Goal: Task Accomplishment & Management: Manage account settings

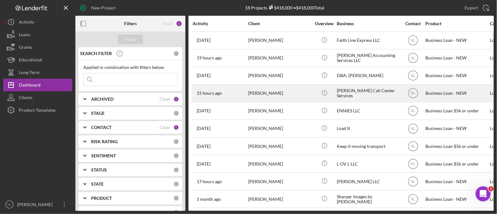
click at [265, 98] on div "[PERSON_NAME]" at bounding box center [279, 93] width 63 height 17
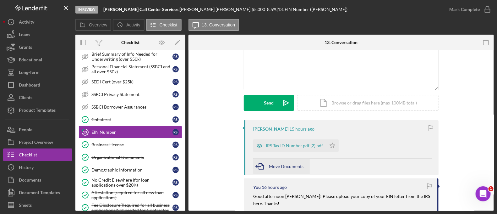
scroll to position [58, 0]
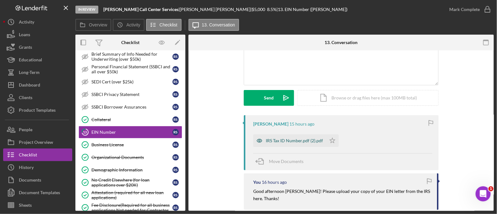
click at [296, 141] on div "IRS Tax ID Number.pdf (2).pdf" at bounding box center [294, 140] width 57 height 5
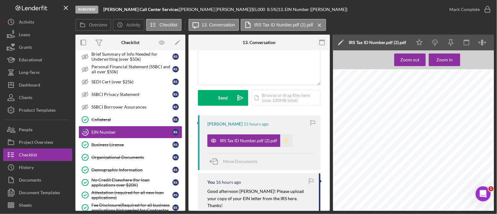
click at [282, 142] on icon "Icon/Star" at bounding box center [286, 140] width 13 height 13
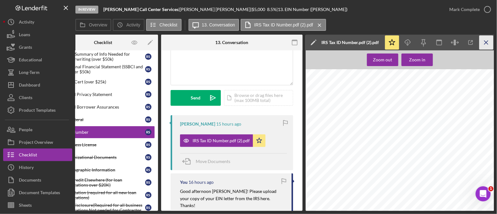
click at [492, 47] on icon "Icon/Menu Close" at bounding box center [486, 42] width 14 height 14
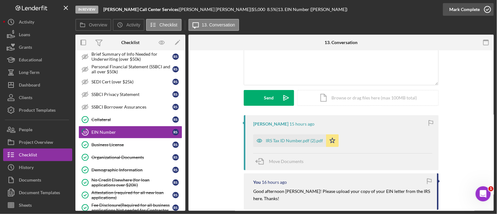
click at [463, 15] on div "Mark Complete" at bounding box center [464, 9] width 30 height 13
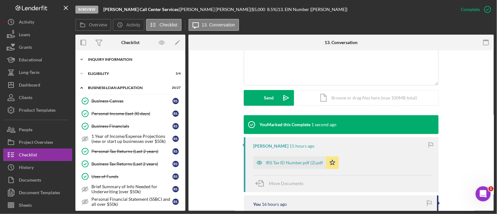
click at [109, 65] on div "Icon/Expander INQUIRY INFORMATION 10 / 11" at bounding box center [130, 59] width 110 height 13
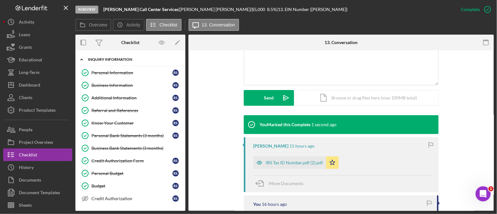
click at [104, 53] on div "Icon/Expander INQUIRY INFORMATION 10 / 11 Personal Information Personal Informa…" at bounding box center [130, 130] width 110 height 160
click at [104, 59] on div "INQUIRY INFORMATION" at bounding box center [133, 59] width 90 height 4
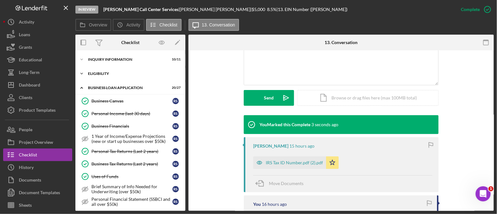
click at [101, 73] on div "ELIGIBILITY" at bounding box center [133, 74] width 90 height 4
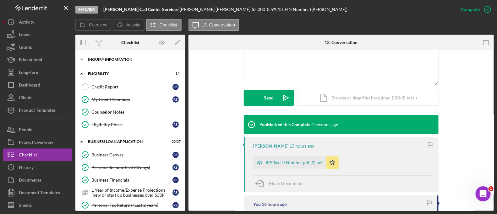
click at [100, 59] on div "INQUIRY INFORMATION" at bounding box center [133, 59] width 90 height 4
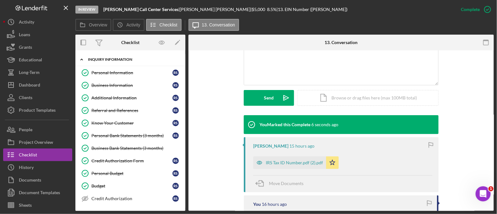
click at [108, 62] on div "Icon/Expander INQUIRY INFORMATION 10 / 11" at bounding box center [130, 59] width 110 height 13
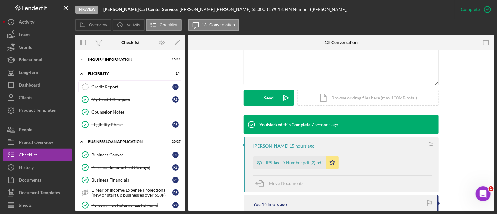
click at [104, 90] on link "Credit Report Credit Report R S" at bounding box center [131, 86] width 104 height 13
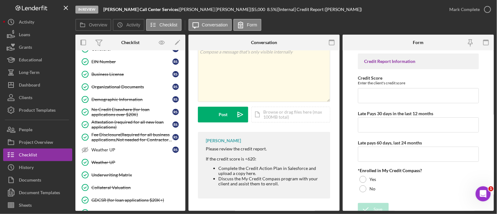
scroll to position [305, 0]
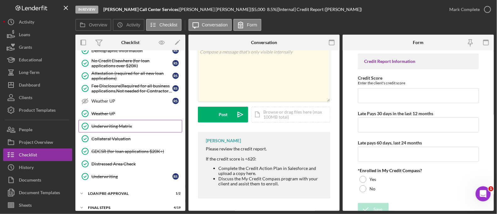
click at [110, 120] on link "Underwriting Matrix Underwriting Matrix" at bounding box center [131, 126] width 104 height 13
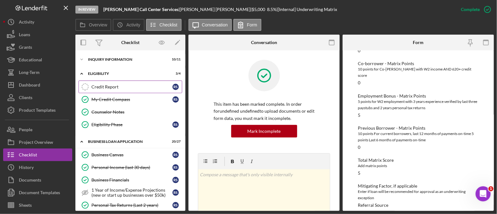
click at [119, 87] on div "Credit Report" at bounding box center [131, 86] width 81 height 5
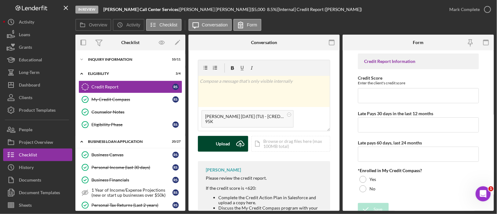
click at [220, 147] on div "Upload" at bounding box center [223, 144] width 14 height 16
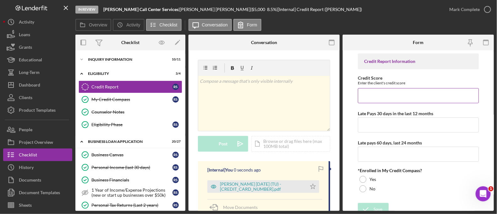
click at [366, 96] on input "Credit Score" at bounding box center [418, 95] width 121 height 15
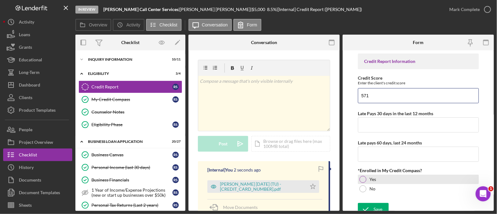
type input "571"
click at [362, 181] on div at bounding box center [362, 179] width 7 height 7
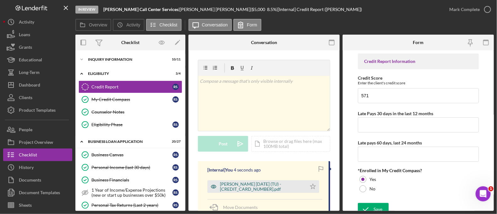
click at [280, 181] on div "[PERSON_NAME] [DATE] (TU) - [CREDIT_CARD_NUMBER].pdf" at bounding box center [256, 186] width 99 height 13
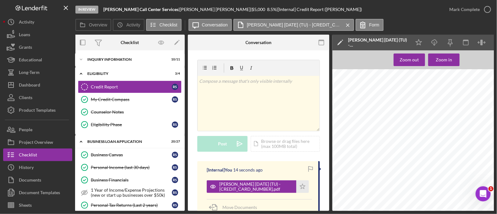
scroll to position [0, 74]
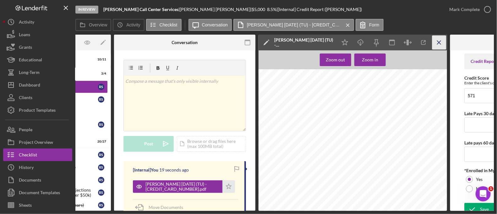
click at [442, 41] on icon "Icon/Menu Close" at bounding box center [439, 42] width 14 height 14
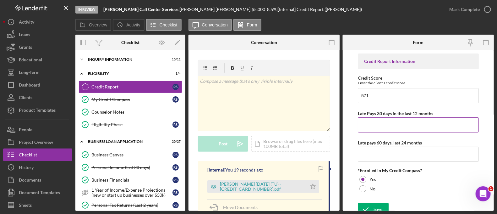
click at [381, 128] on input "Late Pays 30 days in the last 12 months" at bounding box center [418, 124] width 121 height 15
type input "5"
click at [372, 158] on input "Late pays 60 days, last 24 months" at bounding box center [418, 153] width 121 height 15
type input "4"
click at [372, 210] on icon "submit" at bounding box center [366, 209] width 16 height 16
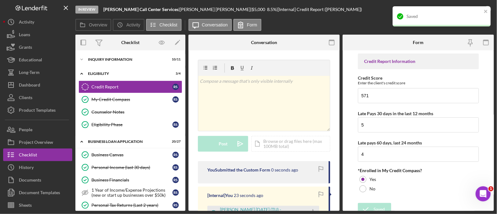
click at [481, 13] on div "Saved" at bounding box center [439, 16] width 89 height 10
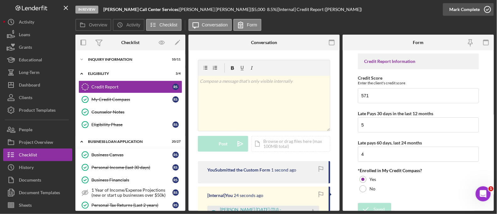
click at [468, 14] on div "Mark Complete" at bounding box center [464, 9] width 30 height 13
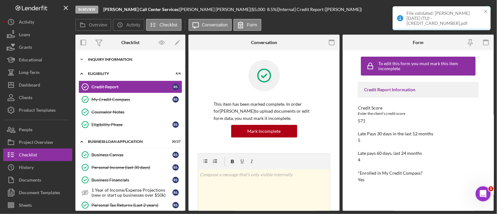
click at [133, 61] on div "INQUIRY INFORMATION" at bounding box center [133, 59] width 90 height 4
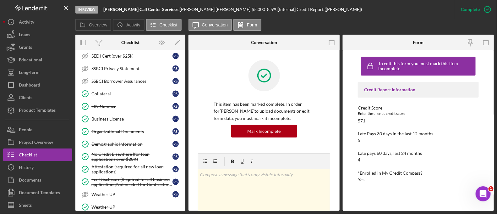
scroll to position [463, 0]
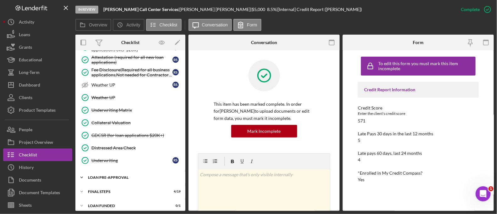
click at [129, 175] on div "LOAN PRE-APPROVAL" at bounding box center [133, 177] width 90 height 4
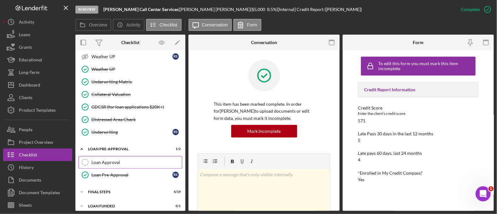
click at [123, 156] on link "Loan Approval Loan Approval" at bounding box center [131, 162] width 104 height 13
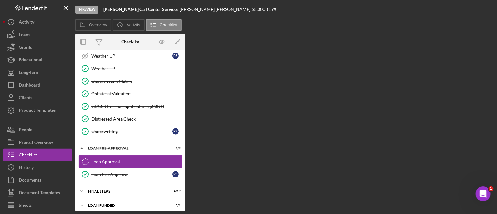
scroll to position [491, 0]
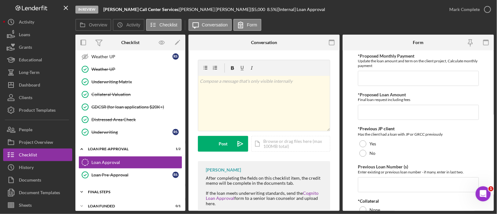
click at [129, 193] on div "Icon/Expander FINAL STEPS 4 / 19" at bounding box center [130, 191] width 110 height 13
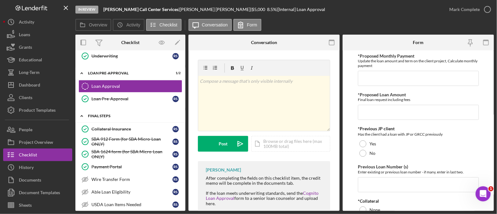
scroll to position [573, 0]
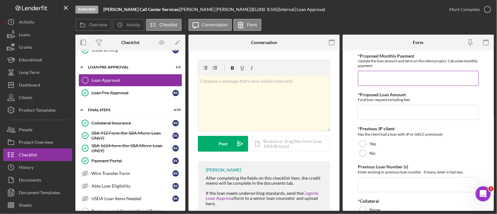
click at [373, 71] on input "*Proposed Monthly Payment" at bounding box center [418, 78] width 121 height 15
type input "$111"
click at [384, 118] on input "*Proposed Loan Amount" at bounding box center [418, 112] width 121 height 15
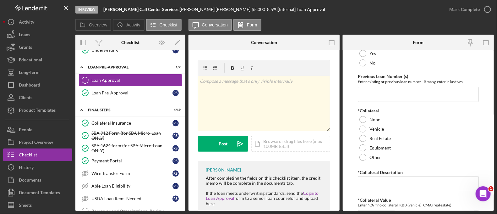
scroll to position [90, 0]
type input "$4,999.99"
click at [366, 66] on div "No" at bounding box center [418, 62] width 121 height 9
click at [366, 99] on input "Previous Loan Number (s)" at bounding box center [418, 93] width 121 height 15
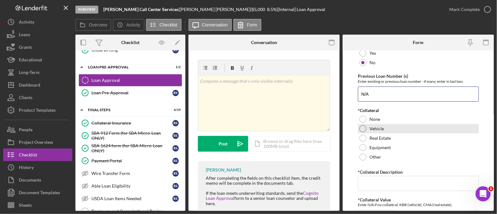
type input "N/A"
click at [365, 124] on div "Vehicle" at bounding box center [418, 128] width 121 height 9
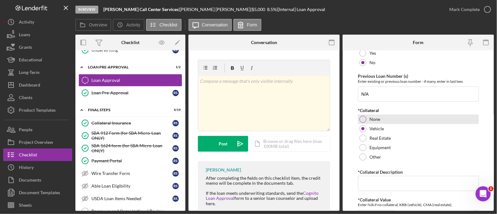
click at [364, 120] on div at bounding box center [362, 119] width 7 height 7
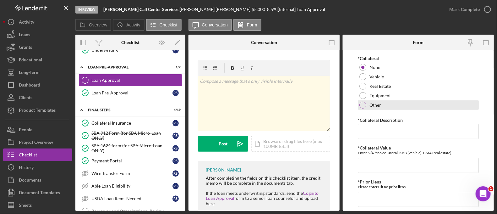
scroll to position [144, 0]
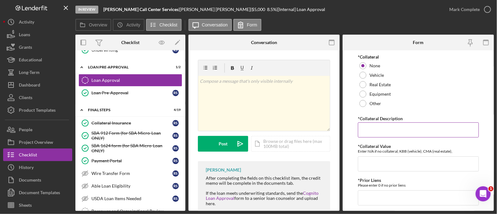
click at [377, 132] on input "*Collateral Description" at bounding box center [418, 129] width 121 height 15
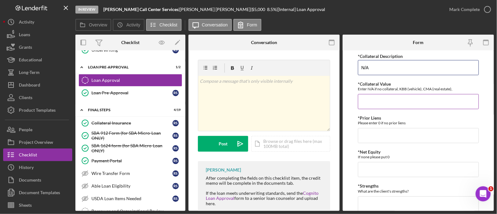
scroll to position [205, 0]
type input "N/A"
click at [378, 101] on input "*Collateral Value" at bounding box center [418, 102] width 121 height 15
type input "0"
click at [370, 142] on input "*Prior Liens" at bounding box center [418, 135] width 121 height 15
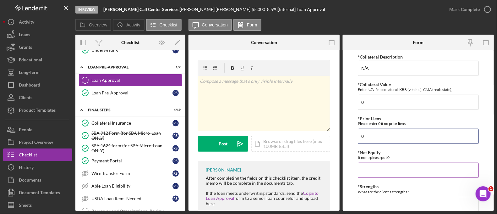
type input "0"
click at [370, 165] on input "*Net Equity" at bounding box center [418, 169] width 121 height 15
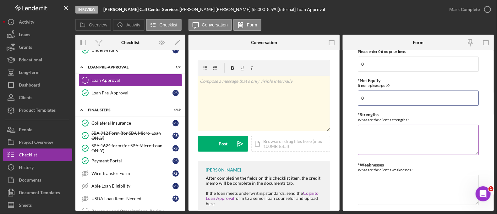
type input "0"
click at [375, 131] on textarea "*Strengths" at bounding box center [418, 140] width 121 height 30
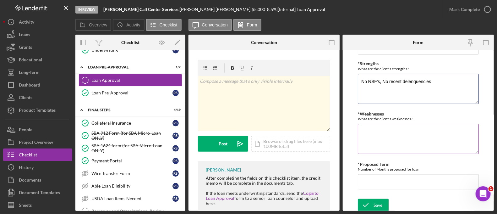
type textarea "No NSF's, No recent delenquencies"
click at [378, 127] on textarea "*Weaknesses" at bounding box center [418, 139] width 121 height 30
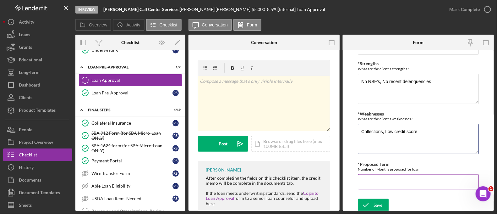
type textarea "Collections, Low credit score"
click at [381, 182] on input "*Proposed Term" at bounding box center [418, 181] width 121 height 15
type input "60"
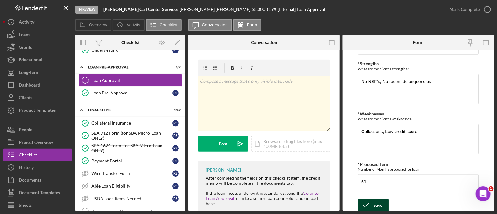
click at [380, 208] on div "Save" at bounding box center [377, 205] width 9 height 13
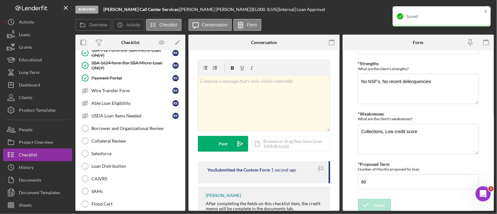
scroll to position [665, 0]
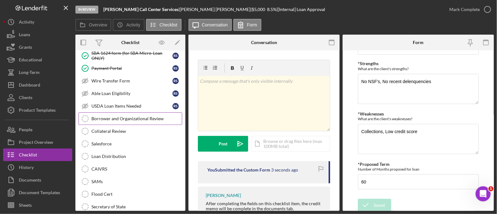
click at [123, 116] on div "Borrower and Organizational Review" at bounding box center [136, 118] width 90 height 5
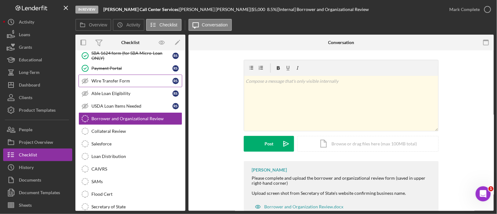
click at [97, 78] on div "Wire Transfer Form" at bounding box center [131, 80] width 81 height 5
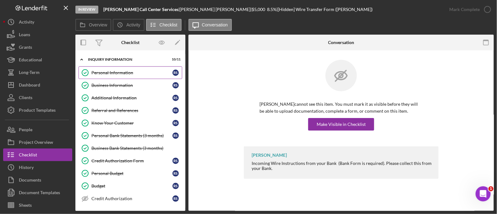
click at [104, 74] on div "Personal Information" at bounding box center [131, 72] width 81 height 5
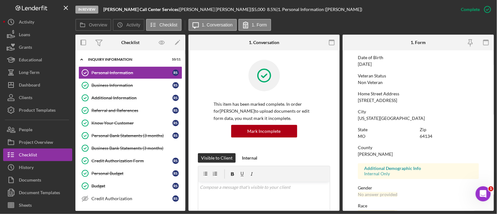
scroll to position [67, 0]
click at [137, 84] on div "Business Information" at bounding box center [131, 85] width 81 height 5
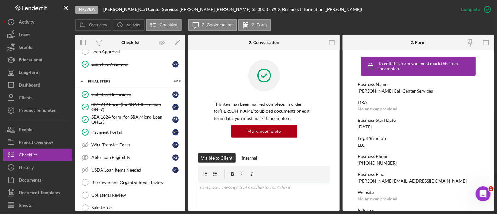
scroll to position [670, 0]
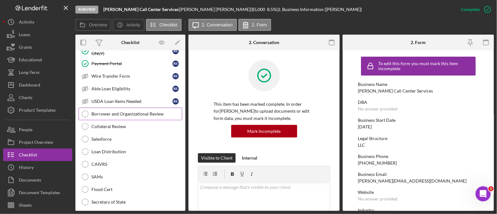
click at [128, 107] on link "Borrower and Organizational Review Borrower and Organizational Review" at bounding box center [131, 113] width 104 height 13
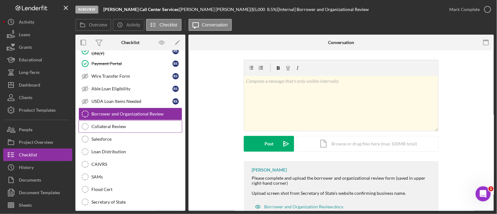
click at [129, 124] on div "Collateral Review" at bounding box center [136, 126] width 90 height 5
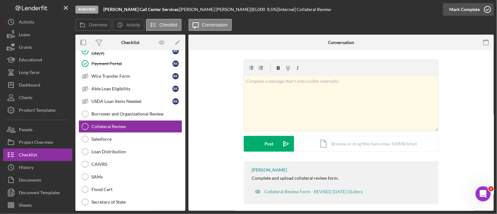
click at [487, 13] on circle "button" at bounding box center [487, 9] width 6 height 6
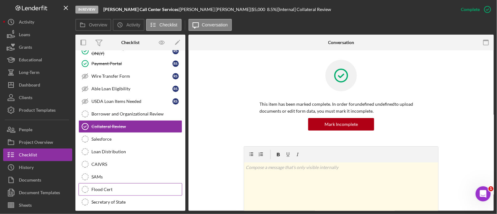
click at [126, 187] on div "Flood Cert" at bounding box center [136, 189] width 90 height 5
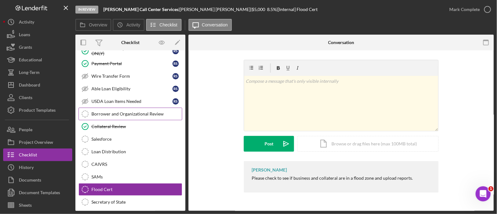
click at [113, 111] on link "Borrower and Organizational Review Borrower and Organizational Review" at bounding box center [131, 113] width 104 height 13
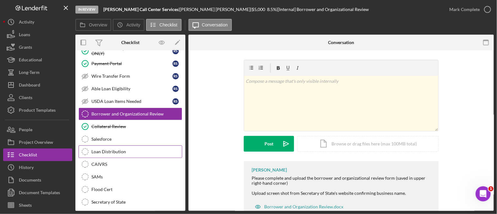
click at [121, 149] on div "Loan Distribution" at bounding box center [136, 151] width 90 height 5
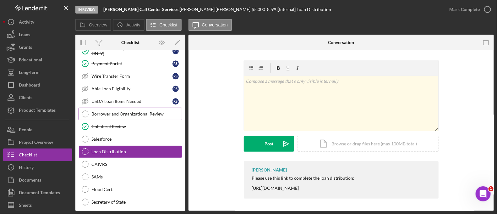
click at [114, 111] on div "Borrower and Organizational Review" at bounding box center [136, 113] width 90 height 5
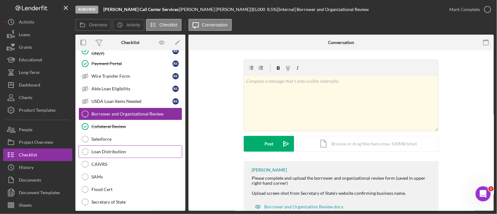
click at [155, 148] on link "Loan Distribution Loan Distribution" at bounding box center [131, 151] width 104 height 13
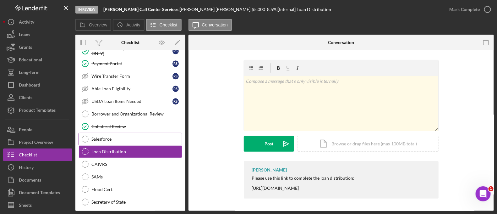
click at [141, 136] on link "Salesforce Salesforce" at bounding box center [131, 139] width 104 height 13
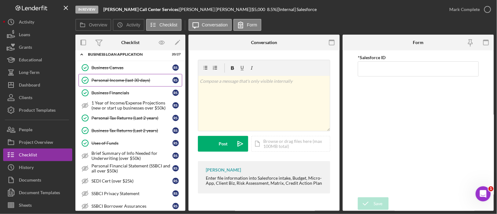
scroll to position [228, 0]
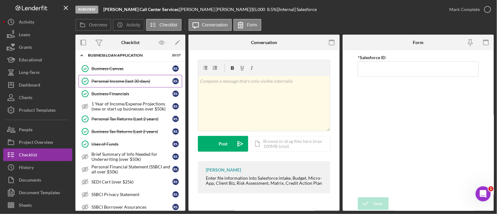
click at [131, 83] on link "Personal Income (last 30 days) Personal Income (last 30 days) R S" at bounding box center [131, 81] width 104 height 13
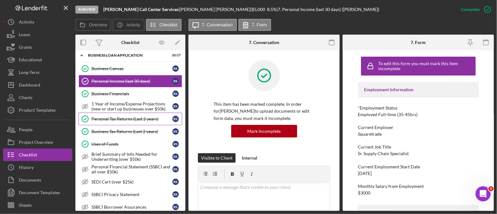
click at [135, 119] on link "Personal Tax Returns (Last 2 years) Personal Tax Returns (Last 2 years) R S" at bounding box center [131, 118] width 104 height 13
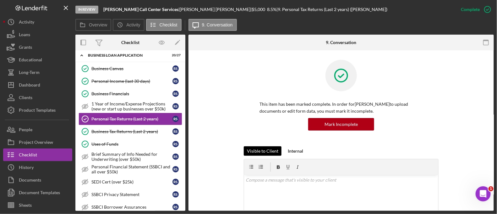
scroll to position [204, 0]
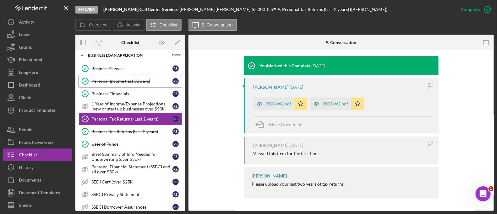
click at [104, 81] on div "Personal Income (last 30 days)" at bounding box center [131, 81] width 81 height 5
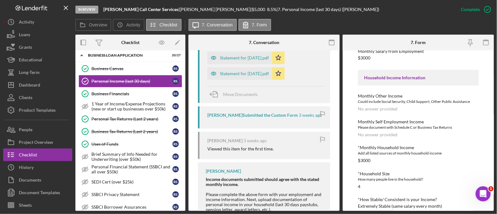
scroll to position [347, 0]
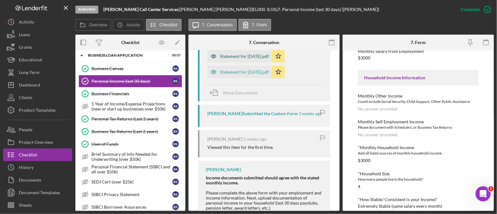
click at [254, 54] on div "Statement for [DATE].pdf" at bounding box center [244, 56] width 49 height 5
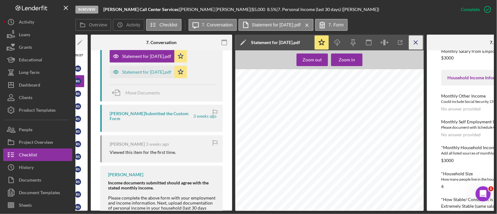
scroll to position [0, 99]
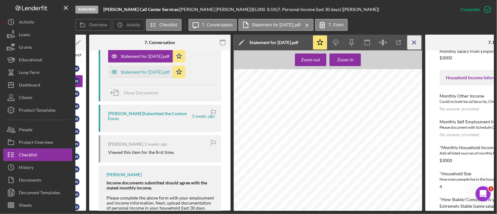
click at [418, 41] on icon "Icon/Menu Close" at bounding box center [414, 42] width 14 height 14
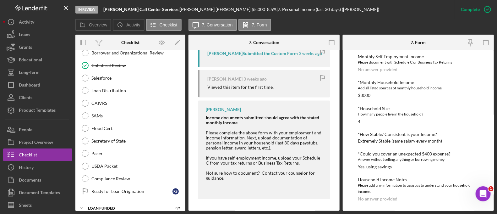
scroll to position [728, 0]
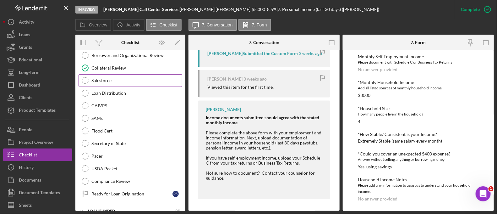
click at [104, 74] on link "Salesforce Salesforce" at bounding box center [131, 80] width 104 height 13
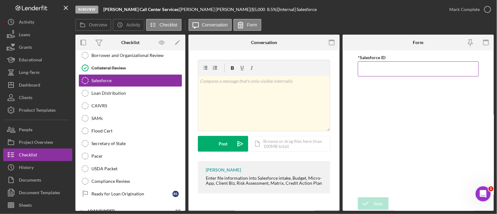
click at [378, 62] on input "*Salesforce ID" at bounding box center [418, 68] width 121 height 15
paste input "a0wPC0000026MCnYAM"
type input "a0wPC0000026MCnYAM"
click at [373, 199] on div "Save" at bounding box center [377, 203] width 9 height 13
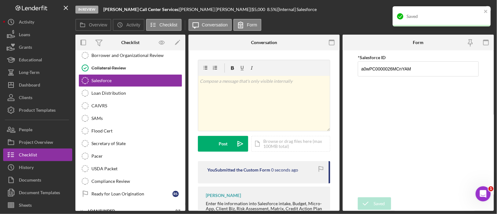
click at [482, 8] on div "Saved" at bounding box center [442, 16] width 98 height 20
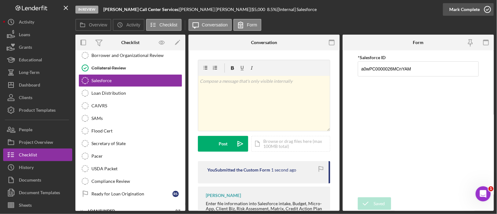
click at [465, 13] on div "Mark Complete" at bounding box center [464, 9] width 30 height 13
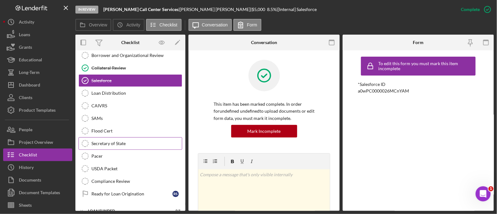
click at [147, 141] on div "Secretary of State" at bounding box center [136, 143] width 90 height 5
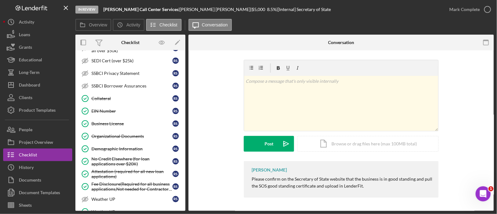
scroll to position [235, 0]
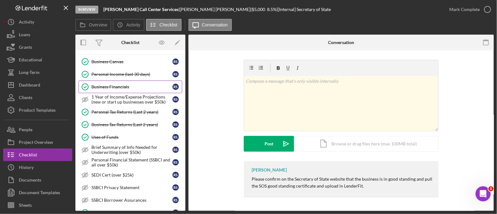
click at [120, 84] on div "Business Financials" at bounding box center [131, 86] width 81 height 5
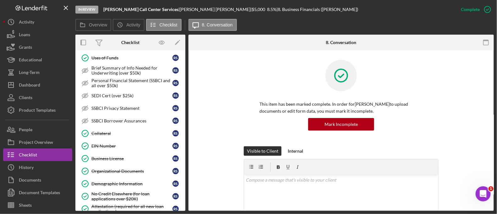
scroll to position [338, 0]
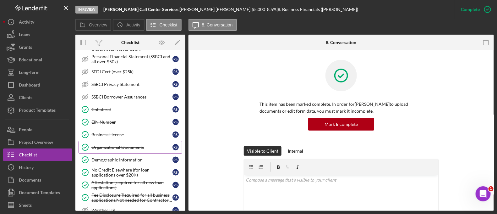
click at [117, 141] on link "Organizational Documents Organizational Documents R S" at bounding box center [131, 147] width 104 height 13
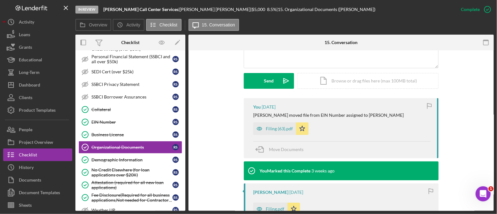
scroll to position [175, 0]
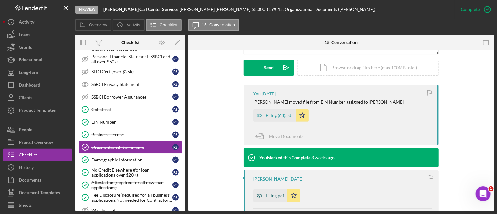
click at [275, 190] on div "Filing.pdf" at bounding box center [270, 195] width 34 height 13
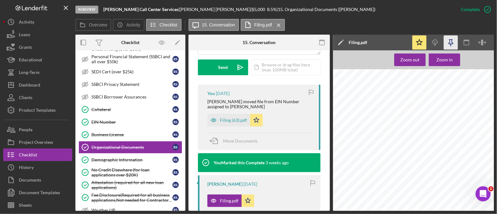
scroll to position [0, 27]
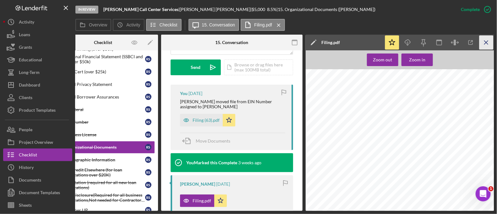
click at [482, 41] on icon "Icon/Menu Close" at bounding box center [486, 42] width 14 height 14
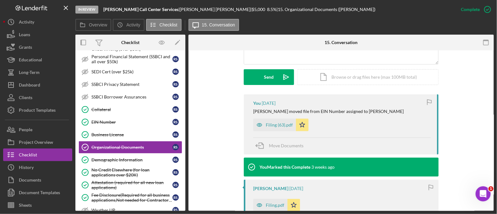
scroll to position [151, 0]
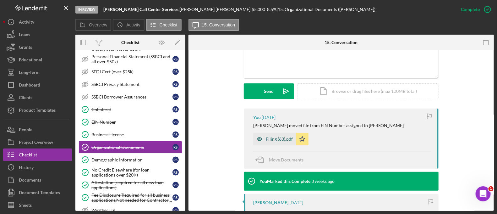
click at [280, 142] on div "Filing (63).pdf" at bounding box center [274, 139] width 43 height 13
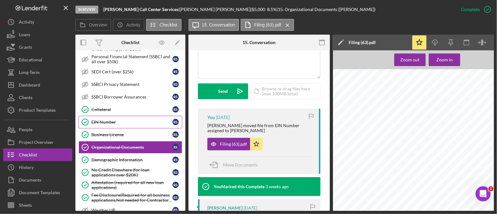
scroll to position [0, 0]
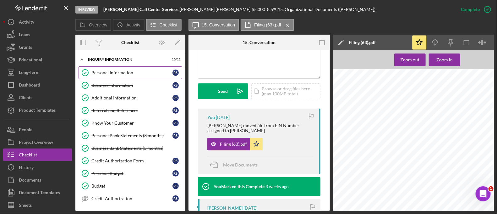
click at [119, 67] on link "Personal Information Personal Information R S" at bounding box center [131, 72] width 104 height 13
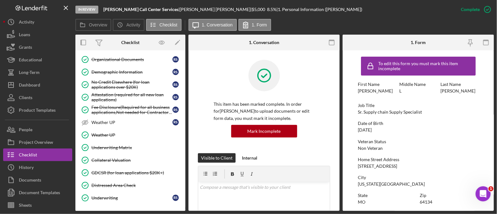
scroll to position [421, 0]
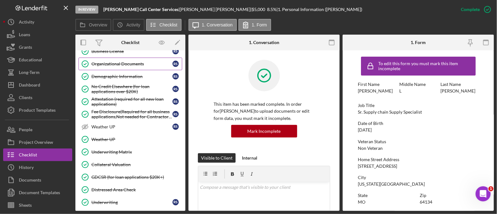
click at [115, 64] on link "Organizational Documents Organizational Documents R S" at bounding box center [131, 63] width 104 height 13
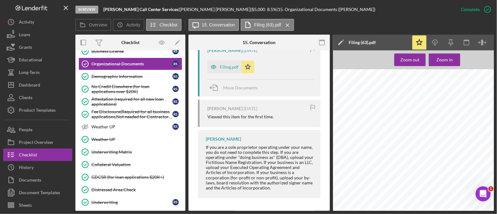
scroll to position [0, 27]
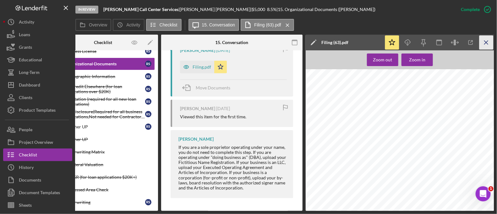
click at [482, 43] on icon "Icon/Menu Close" at bounding box center [486, 42] width 14 height 14
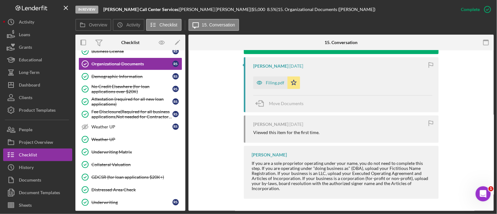
scroll to position [0, 0]
click at [267, 84] on div "Filing.pdf" at bounding box center [275, 82] width 19 height 5
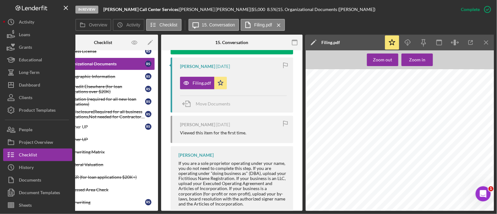
scroll to position [106, 9]
click at [487, 48] on icon "Icon/Menu Close" at bounding box center [486, 42] width 14 height 14
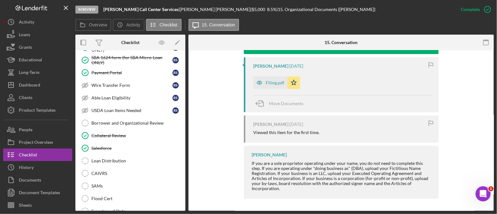
scroll to position [731, 0]
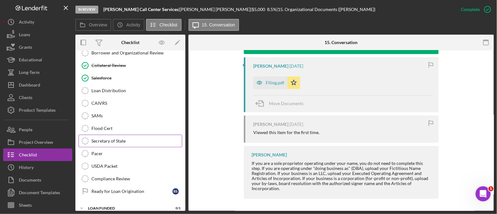
click at [139, 137] on link "Secretary of State Secretary of State" at bounding box center [131, 140] width 104 height 13
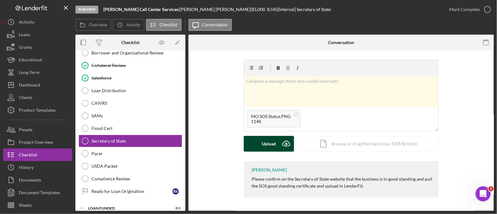
click at [258, 143] on button "Upload Icon/Upload" at bounding box center [269, 144] width 50 height 16
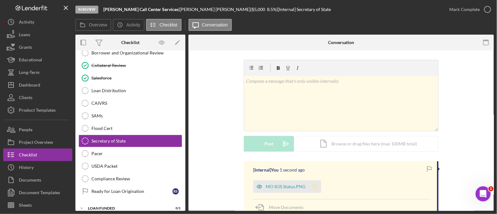
click at [315, 190] on icon "Icon/Star" at bounding box center [314, 186] width 13 height 13
click at [463, 16] on div "Mark Complete" at bounding box center [468, 9] width 51 height 19
click at [463, 13] on div "Mark Complete" at bounding box center [464, 9] width 30 height 13
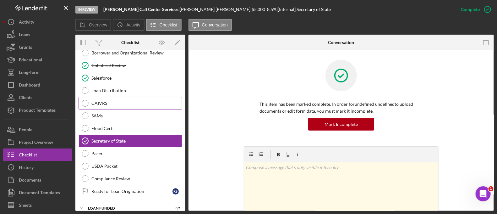
click at [124, 97] on link "CAIVRS CAIVRS" at bounding box center [131, 103] width 104 height 13
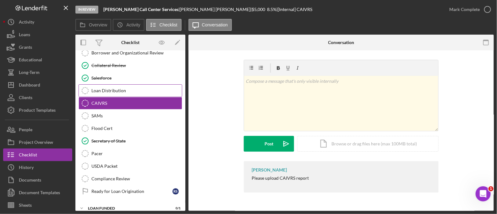
click at [120, 88] on div "Loan Distribution" at bounding box center [136, 90] width 90 height 5
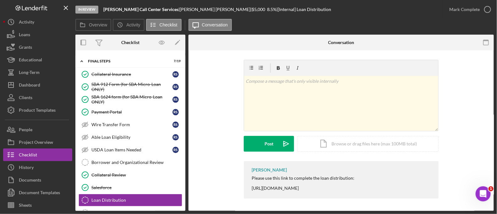
scroll to position [667, 0]
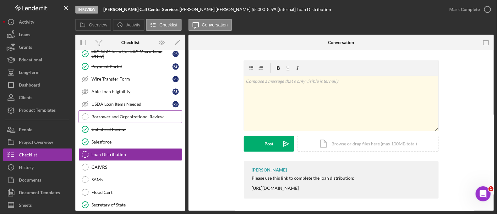
click at [118, 116] on link "Borrower and Organizational Review Borrower and Organizational Review" at bounding box center [131, 116] width 104 height 13
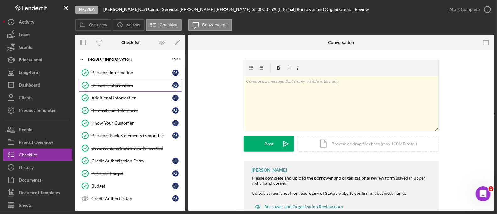
click at [124, 81] on link "Business Information Business Information R S" at bounding box center [131, 85] width 104 height 13
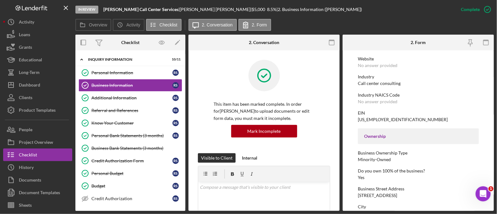
scroll to position [179, 0]
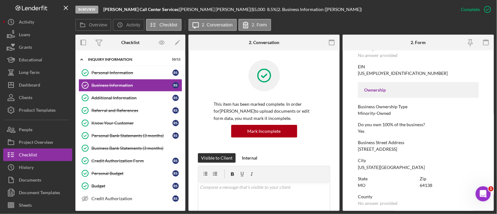
click at [369, 71] on div "[US_EMPLOYER_IDENTIFICATION_NUMBER]" at bounding box center [403, 73] width 90 height 5
copy div "2666686"
click at [374, 71] on div "[US_EMPLOYER_IDENTIFICATION_NUMBER]" at bounding box center [403, 73] width 90 height 5
drag, startPoint x: 382, startPoint y: 72, endPoint x: 345, endPoint y: 74, distance: 37.1
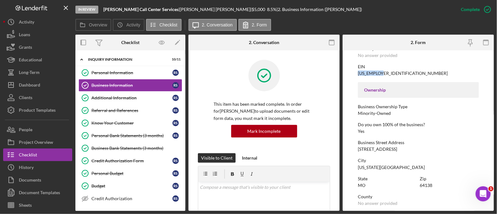
click at [345, 74] on form "To edit this form you must mark this item incomplete Business Name [PERSON_NAME…" at bounding box center [418, 130] width 151 height 160
copy div "[US_EMPLOYER_IDENTIFICATION_NUMBER]"
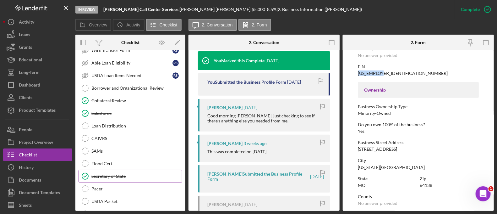
scroll to position [691, 0]
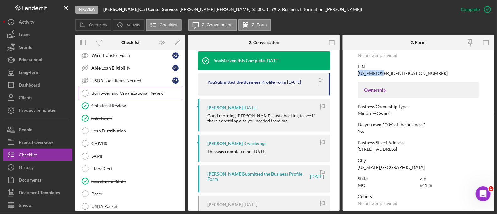
click at [132, 90] on link "Borrower and Organizational Review Borrower and Organizational Review" at bounding box center [131, 93] width 104 height 13
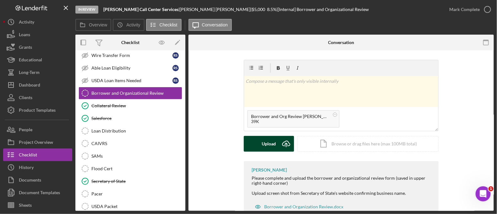
click at [278, 149] on icon "Icon/Upload" at bounding box center [286, 144] width 16 height 16
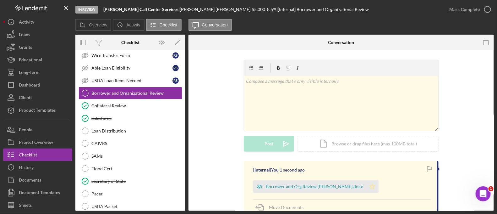
click at [366, 181] on icon "Icon/Star" at bounding box center [372, 186] width 13 height 13
click at [482, 12] on icon "button" at bounding box center [488, 10] width 16 height 16
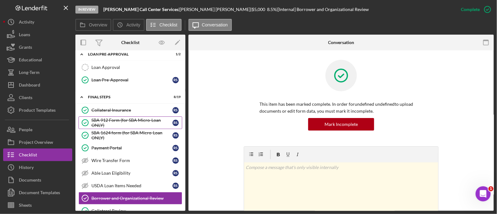
scroll to position [585, 0]
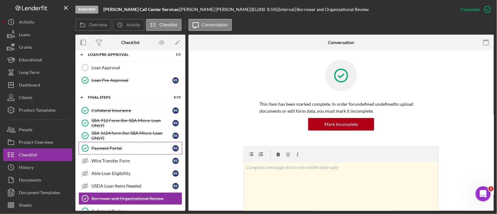
click at [140, 142] on link "Payment Portal Payment Portal R S" at bounding box center [131, 148] width 104 height 13
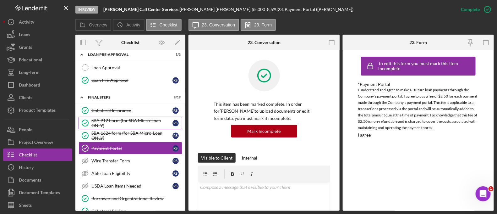
click at [132, 118] on div "SBA 912 Form (for SBA Micro-Loan ONLY)" at bounding box center [131, 123] width 81 height 10
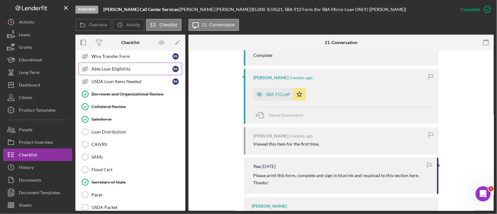
scroll to position [647, 0]
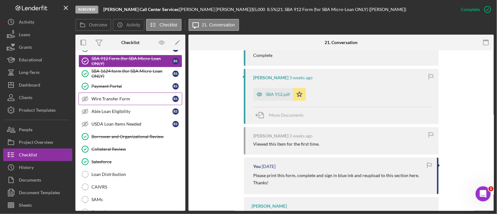
click at [111, 96] on div "Wire Transfer Form" at bounding box center [131, 98] width 81 height 5
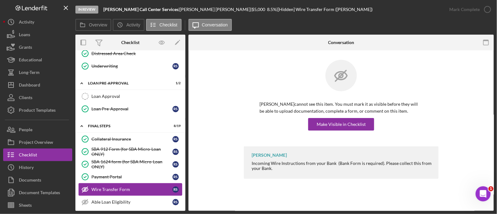
scroll to position [562, 0]
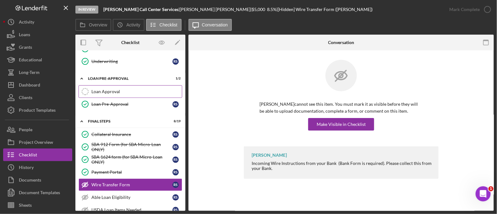
click at [110, 89] on link "Loan Approval Loan Approval" at bounding box center [131, 91] width 104 height 13
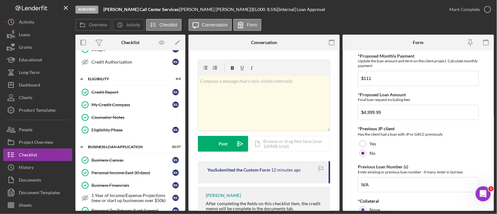
scroll to position [171, 0]
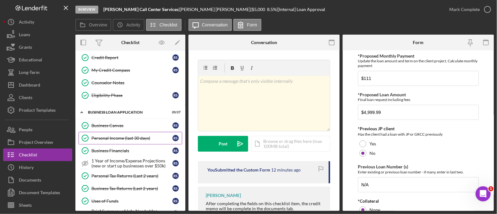
click at [118, 136] on div "Personal Income (last 30 days)" at bounding box center [131, 137] width 81 height 5
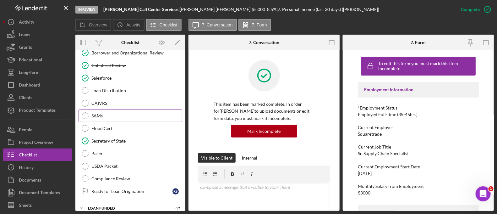
scroll to position [709, 0]
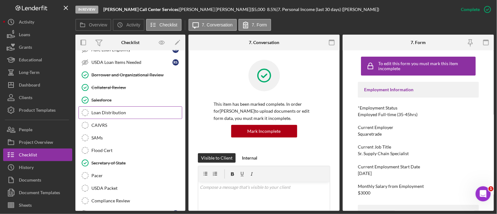
click at [126, 110] on link "Loan Distribution Loan Distribution" at bounding box center [131, 112] width 104 height 13
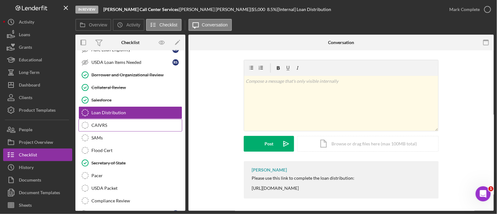
click at [120, 119] on link "CAIVRS CAIVRS" at bounding box center [131, 125] width 104 height 13
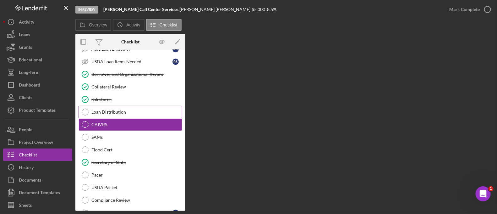
click at [118, 109] on div "Loan Distribution" at bounding box center [136, 111] width 90 height 5
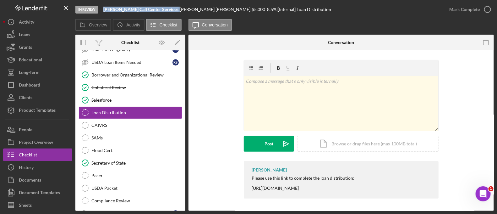
drag, startPoint x: 156, startPoint y: 10, endPoint x: 103, endPoint y: 10, distance: 52.8
click at [103, 10] on div "In Review [PERSON_NAME] Call Center Services | [PERSON_NAME] | $5,000 $5,000 8.…" at bounding box center [258, 9] width 367 height 19
copy div "[PERSON_NAME] Call Center Services"
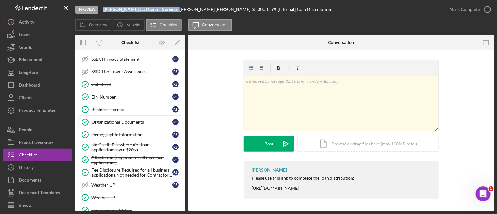
scroll to position [362, 0]
click at [133, 122] on link "Organizational Documents Organizational Documents R S" at bounding box center [131, 123] width 104 height 13
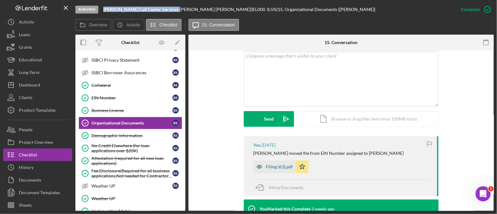
scroll to position [126, 0]
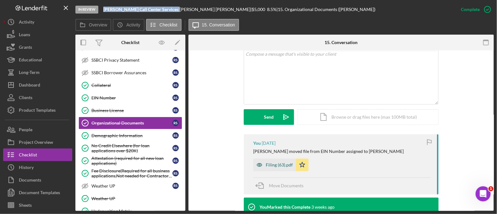
click at [283, 161] on div "Filing (63).pdf" at bounding box center [274, 164] width 43 height 13
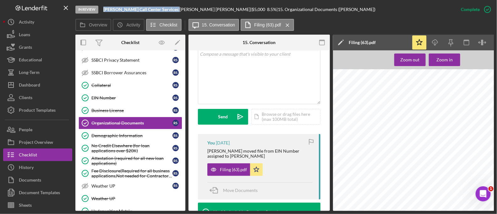
scroll to position [0, 27]
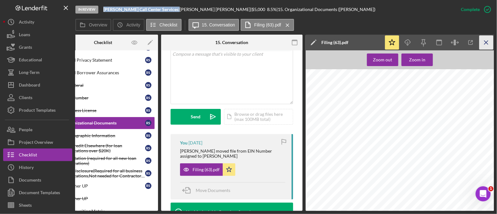
click at [486, 48] on icon "Icon/Menu Close" at bounding box center [486, 42] width 14 height 14
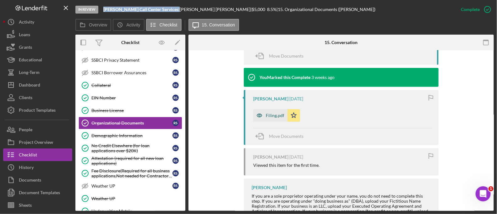
click at [275, 116] on div "Filing.pdf" at bounding box center [275, 115] width 19 height 5
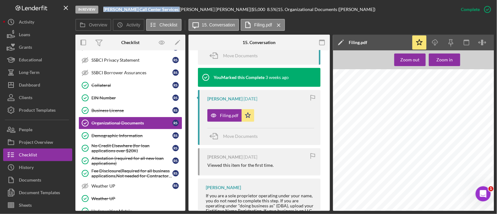
scroll to position [0, 27]
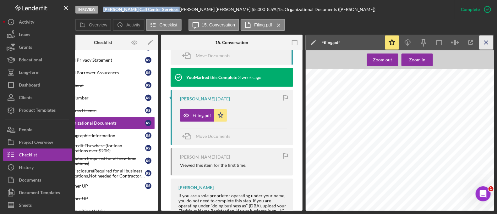
click at [487, 44] on line "button" at bounding box center [485, 42] width 3 height 3
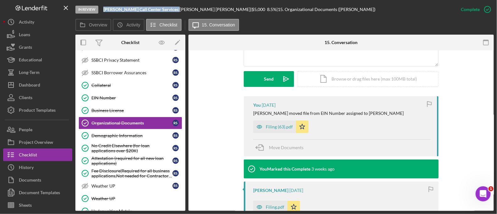
scroll to position [163, 0]
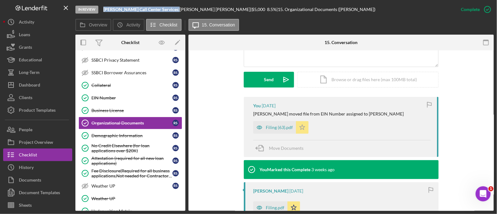
click at [297, 131] on icon "Icon/Star" at bounding box center [302, 127] width 13 height 13
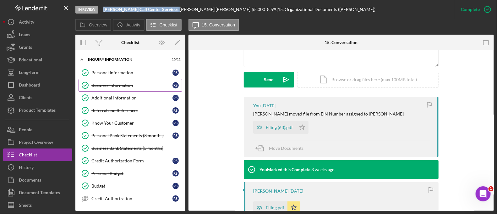
click at [125, 79] on link "Business Information Business Information R S" at bounding box center [131, 85] width 104 height 13
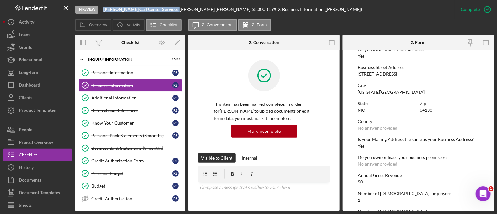
scroll to position [257, 0]
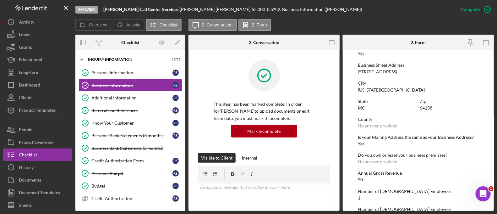
click at [378, 72] on div "[STREET_ADDRESS]" at bounding box center [377, 71] width 39 height 5
copy div "[STREET_ADDRESS]"
click at [428, 104] on div "Zip 64138" at bounding box center [449, 105] width 59 height 12
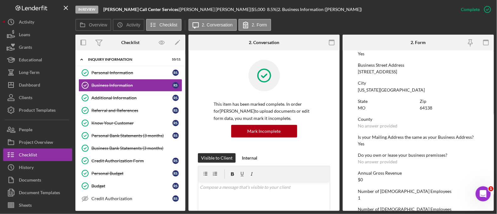
click at [429, 106] on div "64138" at bounding box center [426, 107] width 13 height 5
copy div "64138"
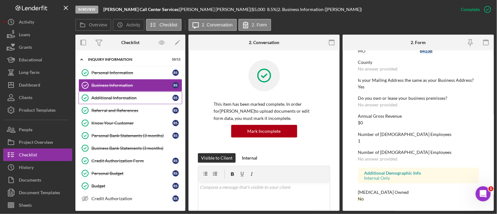
click at [143, 96] on div "Additional Information" at bounding box center [131, 97] width 81 height 5
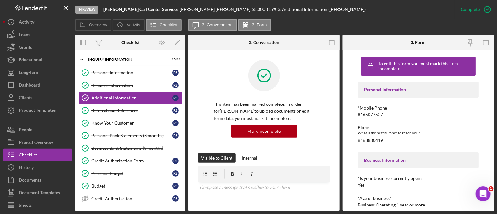
scroll to position [106, 0]
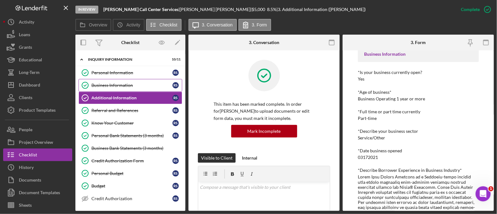
click at [153, 81] on link "Business Information Business Information R S" at bounding box center [131, 85] width 104 height 13
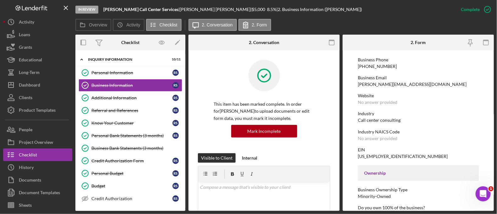
scroll to position [98, 0]
click at [387, 119] on div "Call center consulting" at bounding box center [379, 118] width 43 height 5
copy div "Call center consulting"
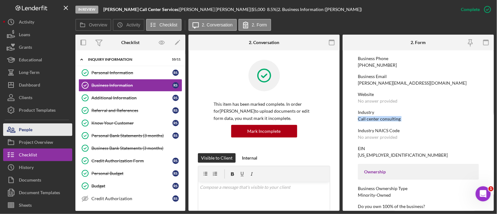
click at [24, 127] on div "People" at bounding box center [26, 130] width 14 height 14
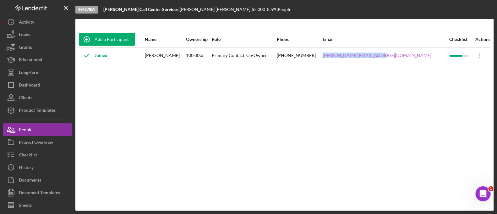
drag, startPoint x: 413, startPoint y: 54, endPoint x: 359, endPoint y: 57, distance: 53.8
click at [359, 57] on div "[PERSON_NAME][EMAIL_ADDRESS][DOMAIN_NAME]" at bounding box center [386, 56] width 126 height 16
copy link "[PERSON_NAME][EMAIL_ADDRESS][DOMAIN_NAME]"
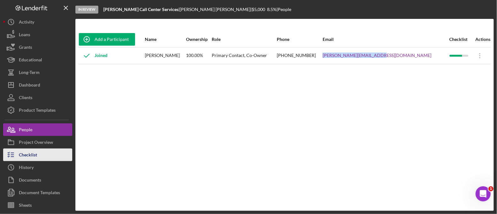
click at [51, 159] on button "Checklist" at bounding box center [37, 154] width 69 height 13
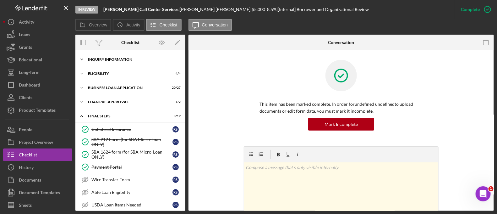
click at [131, 64] on div "Icon/Expander INQUIRY INFORMATION 10 / 11" at bounding box center [130, 59] width 110 height 13
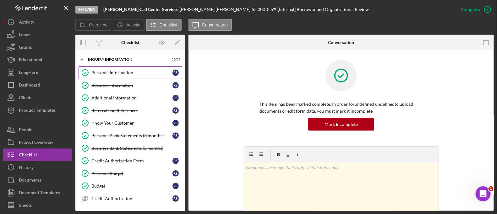
click at [125, 71] on div "Personal Information" at bounding box center [131, 72] width 81 height 5
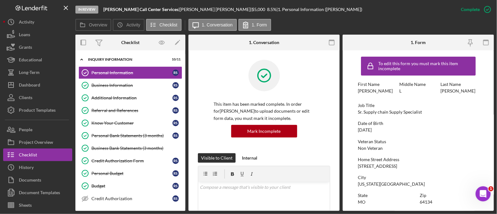
scroll to position [108, 0]
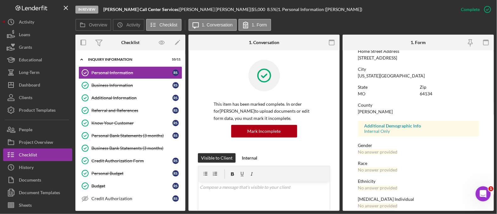
click at [376, 55] on div "[STREET_ADDRESS]" at bounding box center [377, 57] width 39 height 5
copy div "[STREET_ADDRESS]"
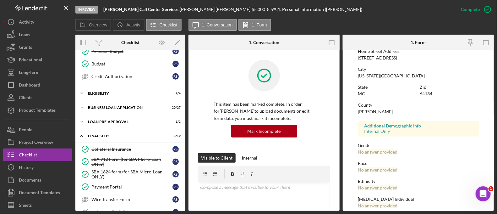
click at [104, 99] on div "Icon/Expander INQUIRY INFORMATION 10 / 11 Personal Information Personal Informa…" at bounding box center [130, 165] width 110 height 467
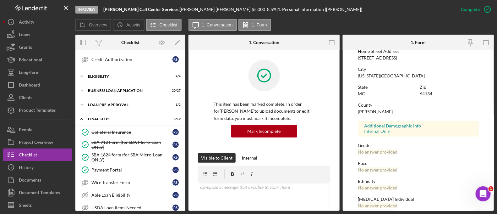
scroll to position [139, 0]
click at [101, 76] on div "Icon/Expander ELIGIBILITY 4 / 4" at bounding box center [130, 75] width 110 height 13
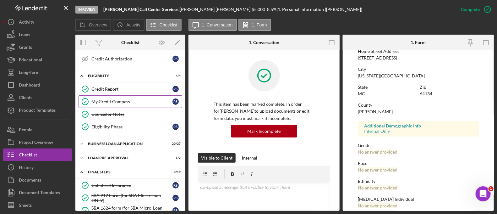
click at [115, 95] on link "My Credit Compass My Credit Compass R S" at bounding box center [131, 101] width 104 height 13
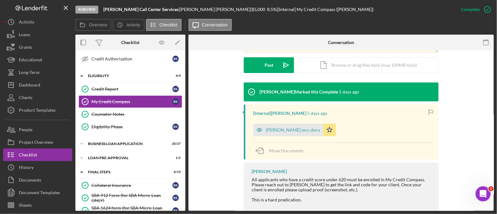
scroll to position [167, 0]
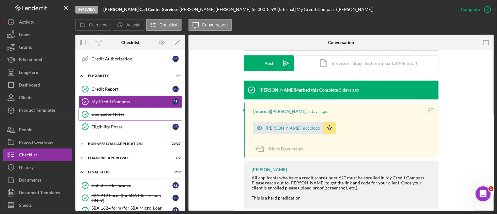
click at [115, 112] on div "Counselor Notes" at bounding box center [136, 114] width 90 height 5
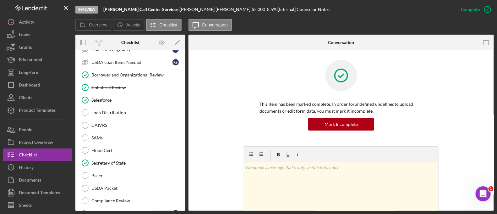
scroll to position [347, 0]
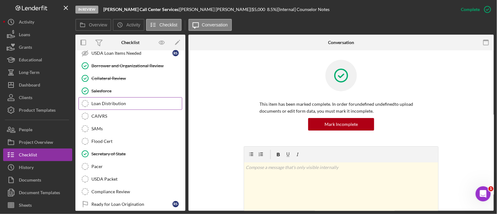
click at [118, 102] on div "Loan Distribution" at bounding box center [136, 103] width 90 height 5
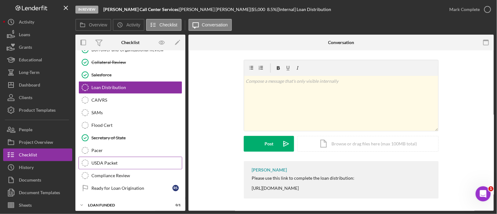
scroll to position [318, 0]
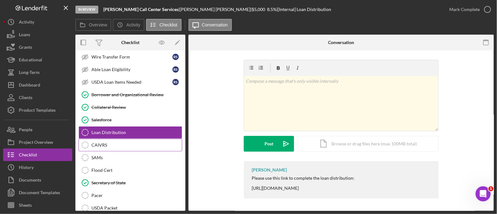
click at [118, 142] on div "CAIVRS" at bounding box center [136, 144] width 90 height 5
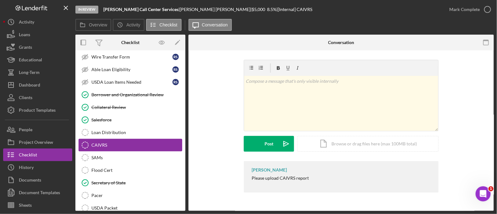
click at [116, 139] on link "CAIVRS CAIVRS" at bounding box center [131, 145] width 104 height 13
click at [115, 130] on div "Loan Distribution" at bounding box center [136, 132] width 90 height 5
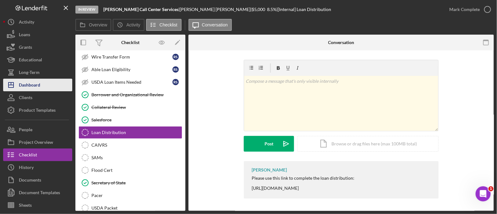
click at [46, 81] on button "Icon/Dashboard Dashboard" at bounding box center [37, 85] width 69 height 13
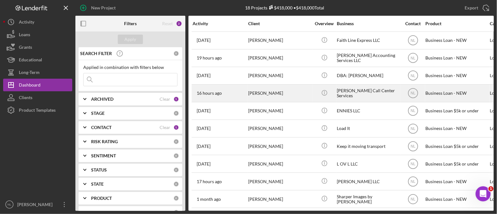
click at [267, 88] on div "[PERSON_NAME]" at bounding box center [279, 93] width 63 height 17
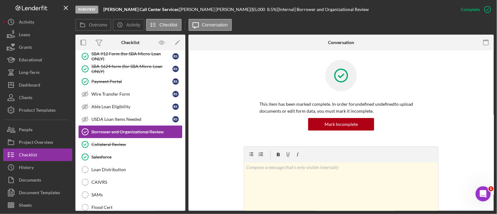
scroll to position [169, 0]
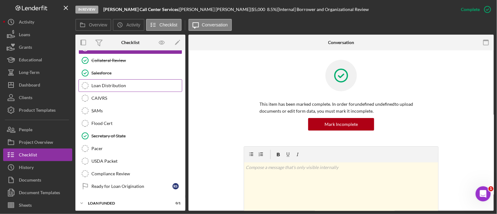
click at [114, 81] on link "Loan Distribution Loan Distribution" at bounding box center [131, 85] width 104 height 13
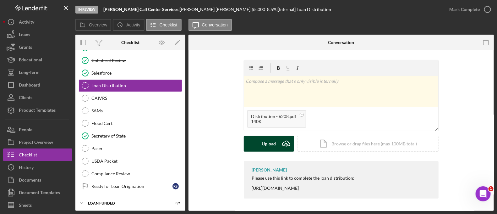
click at [276, 144] on button "Upload Icon/Upload" at bounding box center [269, 144] width 50 height 16
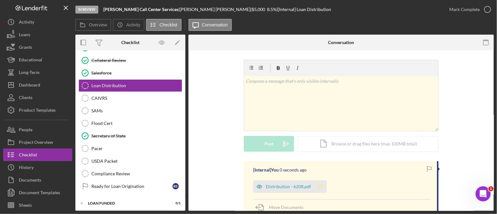
click at [320, 190] on icon "Icon/Star" at bounding box center [320, 186] width 13 height 13
click at [460, 4] on div "Mark Complete" at bounding box center [464, 9] width 30 height 13
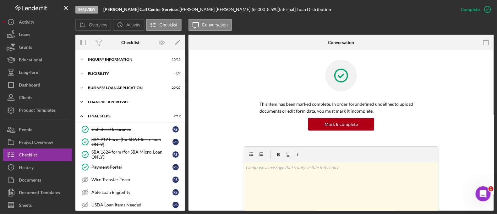
click at [111, 102] on div "LOAN PRE-APPROVAL" at bounding box center [133, 102] width 90 height 4
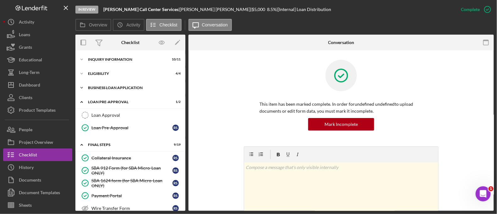
click at [109, 90] on div "Icon/Expander BUSINESS LOAN APPLICATION 20 / 27" at bounding box center [130, 87] width 110 height 13
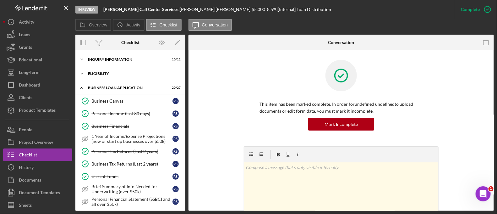
click at [106, 79] on div "Icon/Expander ELIGIBILITY 4 / 4" at bounding box center [130, 73] width 110 height 13
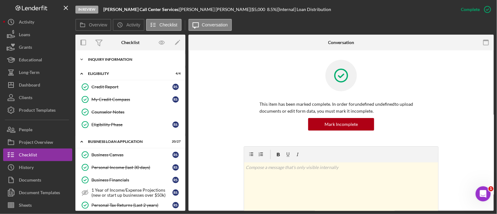
click at [101, 61] on div "INQUIRY INFORMATION" at bounding box center [133, 59] width 90 height 4
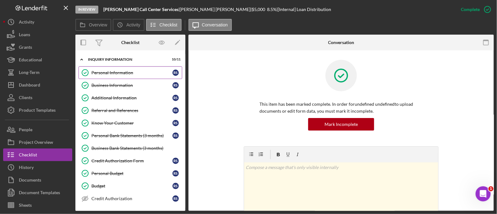
click at [119, 74] on div "Personal Information" at bounding box center [131, 72] width 81 height 5
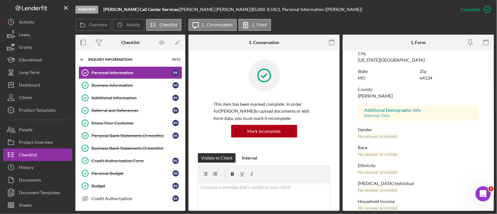
scroll to position [133, 0]
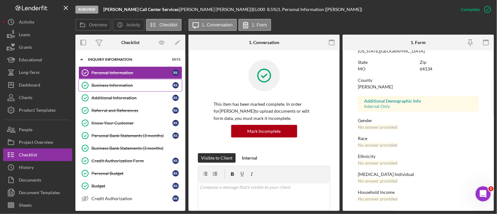
click at [130, 80] on link "Business Information Business Information R S" at bounding box center [131, 85] width 104 height 13
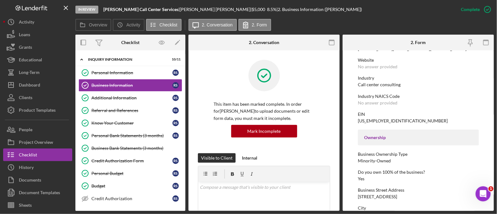
scroll to position [132, 0]
click at [376, 79] on div "Industry" at bounding box center [418, 77] width 121 height 5
click at [374, 84] on div "Call center consulting" at bounding box center [379, 84] width 43 height 5
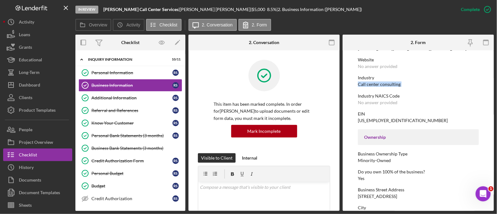
copy div "Call center consulting"
click at [469, 15] on div "Mark Incomplete" at bounding box center [463, 9] width 34 height 13
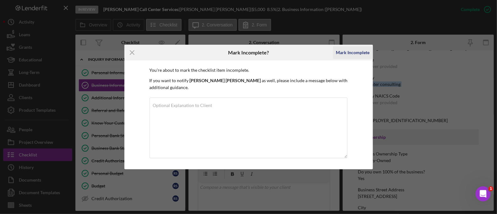
click at [362, 55] on div "Mark Incomplete" at bounding box center [353, 52] width 34 height 13
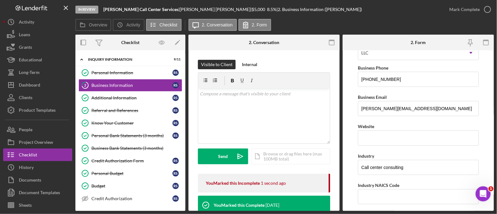
scroll to position [214, 0]
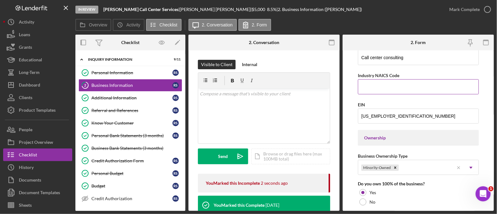
click at [378, 83] on input "Industry NAICS Code" at bounding box center [418, 86] width 121 height 15
paste input "541618"
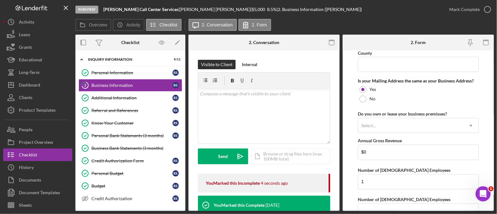
scroll to position [483, 0]
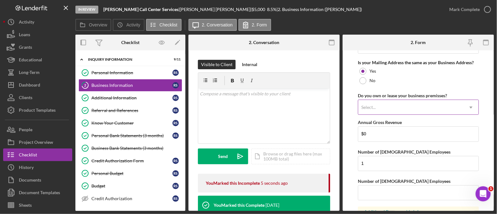
type input "541618"
click at [385, 109] on div "Select..." at bounding box center [410, 107] width 105 height 14
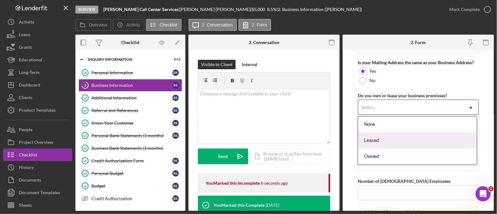
click at [380, 137] on div "Leased" at bounding box center [417, 140] width 119 height 16
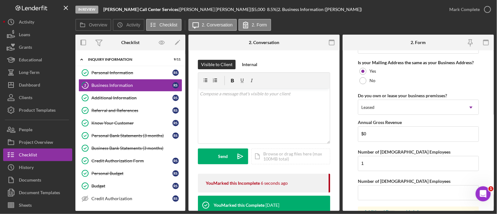
scroll to position [535, 0]
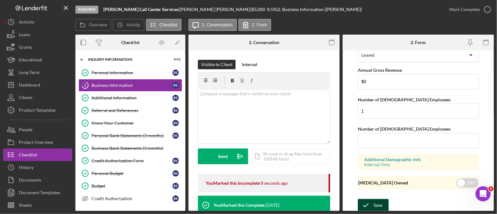
click at [376, 201] on div "Save" at bounding box center [377, 205] width 9 height 13
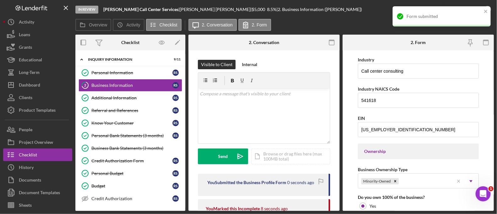
scroll to position [0, 0]
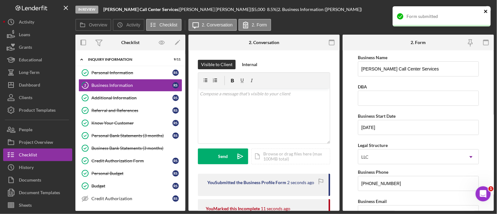
click at [487, 13] on icon "close" at bounding box center [486, 11] width 4 height 5
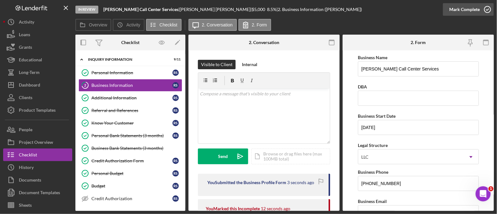
click at [459, 12] on div "Mark Complete" at bounding box center [464, 9] width 30 height 13
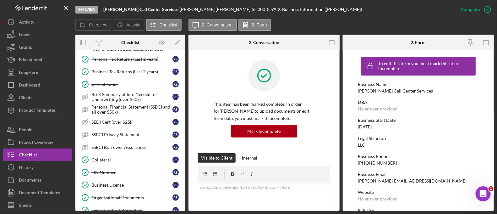
scroll to position [340, 0]
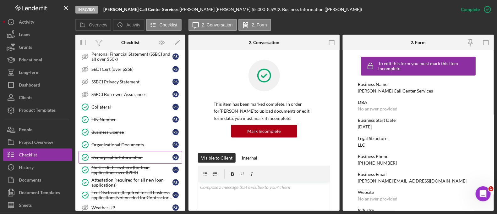
click at [125, 151] on link "Demographic Information Demographic Information R S" at bounding box center [131, 157] width 104 height 13
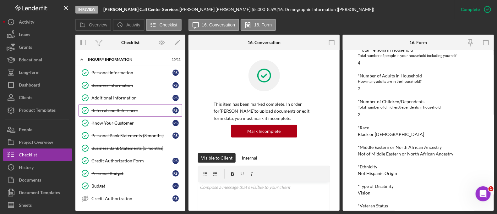
click at [122, 105] on link "Referral and References [PERSON_NAME] and References R S" at bounding box center [131, 110] width 104 height 13
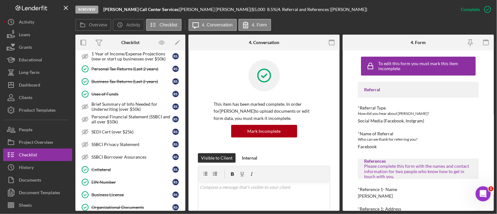
scroll to position [365, 0]
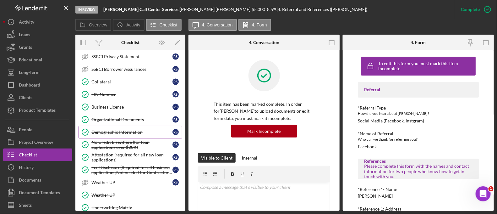
click at [127, 129] on div "Demographic Information" at bounding box center [131, 131] width 81 height 5
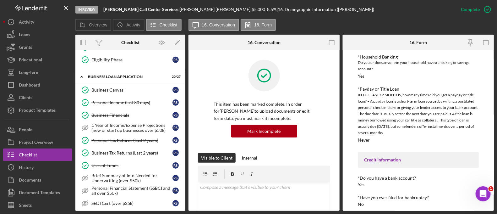
scroll to position [197, 0]
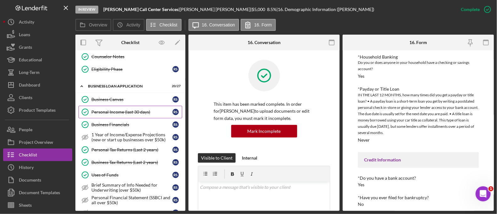
click at [124, 109] on div "Personal Income (last 30 days)" at bounding box center [131, 111] width 81 height 5
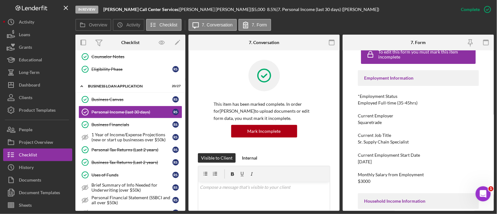
scroll to position [5, 0]
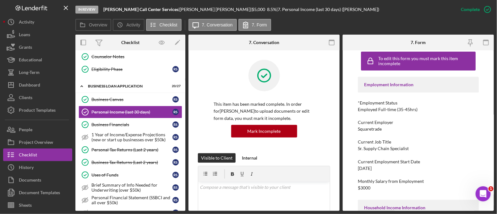
click at [371, 130] on div "Squaretrade" at bounding box center [370, 128] width 24 height 5
copy div "Squaretrade"
click at [386, 150] on div "Sr. Supply Chain Specialist" at bounding box center [383, 148] width 51 height 5
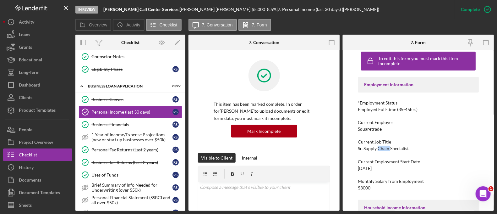
click at [386, 150] on div "Sr. Supply Chain Specialist" at bounding box center [383, 148] width 51 height 5
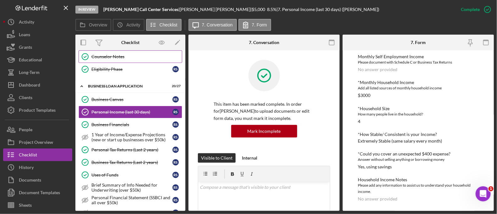
scroll to position [0, 0]
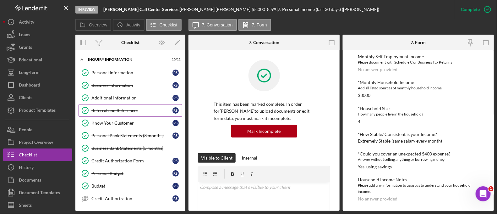
click at [121, 104] on link "Referral and References [PERSON_NAME] and References R S" at bounding box center [131, 110] width 104 height 13
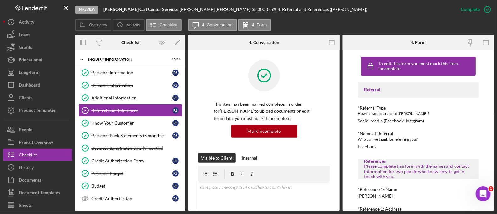
scroll to position [102, 0]
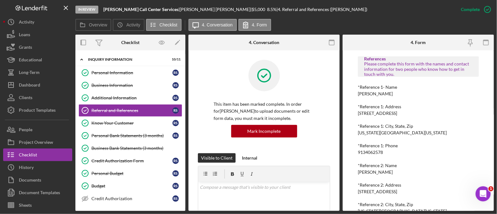
click at [369, 152] on div "9134062578" at bounding box center [370, 152] width 25 height 5
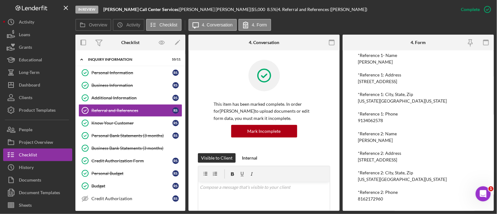
click at [372, 197] on div "8162172960" at bounding box center [370, 198] width 25 height 5
click at [123, 80] on link "Business Information Business Information R S" at bounding box center [131, 85] width 104 height 13
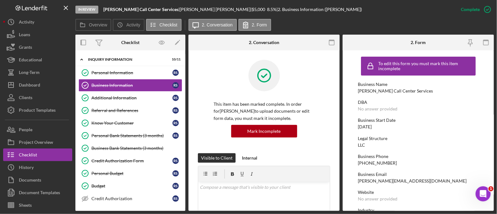
click at [372, 128] on div "[DATE]" at bounding box center [365, 126] width 14 height 5
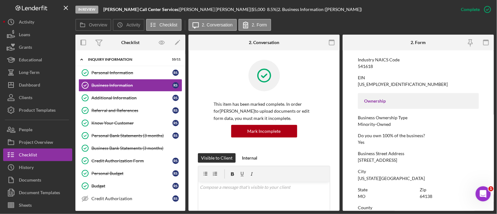
scroll to position [174, 0]
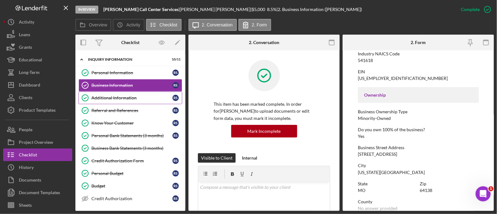
click at [139, 96] on div "Additional Information" at bounding box center [131, 97] width 81 height 5
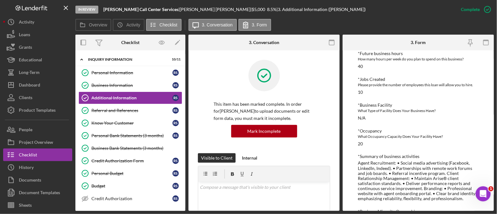
scroll to position [425, 0]
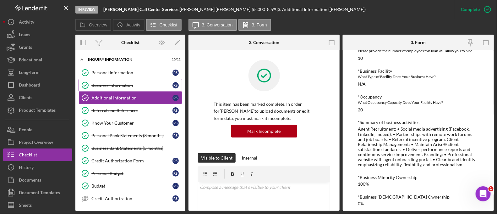
click at [135, 83] on div "Business Information" at bounding box center [131, 85] width 81 height 5
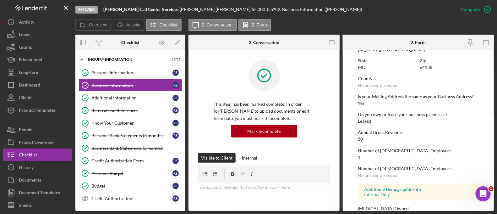
scroll to position [313, 0]
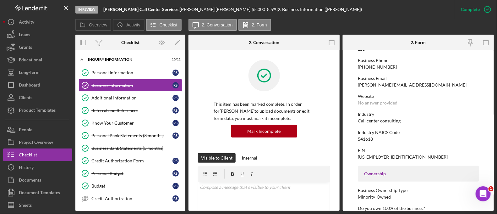
scroll to position [90, 0]
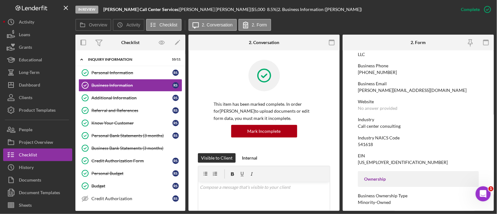
click at [397, 107] on div "Website No answer provided" at bounding box center [418, 105] width 121 height 12
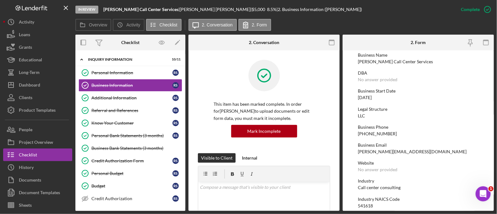
drag, startPoint x: 378, startPoint y: 142, endPoint x: 415, endPoint y: 128, distance: 39.9
click at [415, 128] on div "Business Phone" at bounding box center [418, 126] width 121 height 5
click at [376, 131] on div "[PHONE_NUMBER]" at bounding box center [377, 133] width 39 height 5
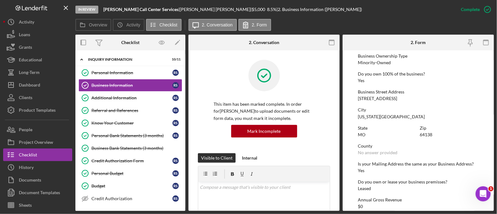
scroll to position [231, 0]
click at [374, 97] on div "[STREET_ADDRESS]" at bounding box center [377, 97] width 39 height 5
drag, startPoint x: 156, startPoint y: 10, endPoint x: 102, endPoint y: 7, distance: 54.4
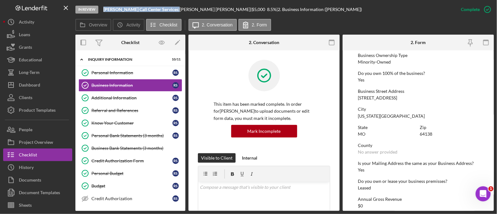
click at [102, 7] on div "In Review [PERSON_NAME] Call Center Services | [PERSON_NAME] | $5,000 $5,000 8.…" at bounding box center [264, 9] width 379 height 19
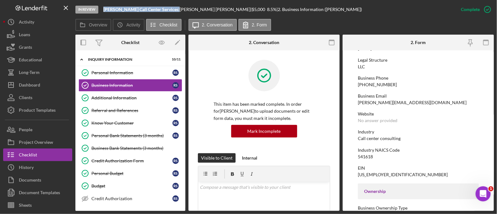
scroll to position [79, 0]
click at [370, 155] on div "541618" at bounding box center [365, 155] width 15 height 5
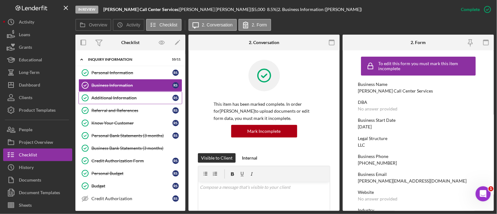
click at [110, 97] on div "Additional Information" at bounding box center [131, 97] width 81 height 5
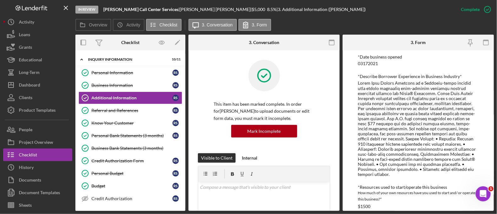
scroll to position [200, 0]
click at [385, 120] on div at bounding box center [418, 128] width 121 height 96
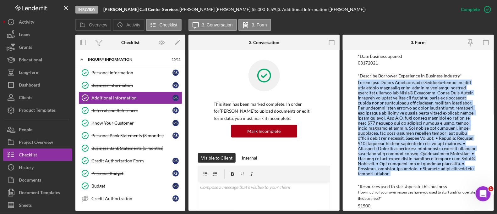
click at [423, 154] on div at bounding box center [418, 128] width 121 height 96
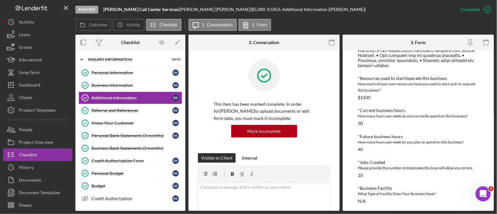
scroll to position [425, 0]
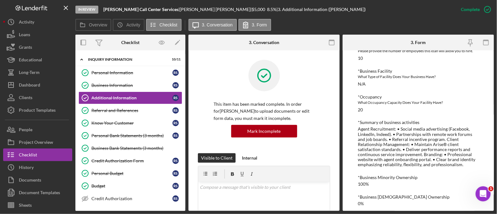
click at [396, 138] on div "Agent Recruitment: • Social media advertising (Facebook, LinkedIn, Indeed). • P…" at bounding box center [418, 147] width 121 height 41
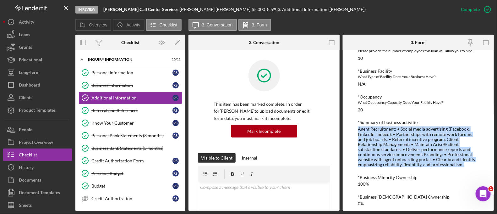
click at [396, 138] on div "Agent Recruitment: • Social media advertising (Facebook, LinkedIn, Indeed). • P…" at bounding box center [418, 147] width 121 height 41
click at [35, 85] on div "Dashboard" at bounding box center [29, 86] width 21 height 14
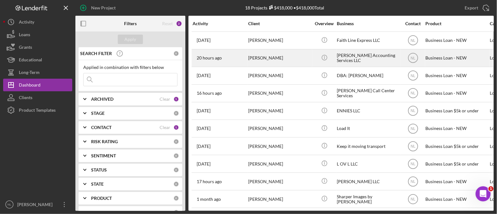
click at [237, 64] on div "20 hours ago [PERSON_NAME]" at bounding box center [220, 58] width 55 height 17
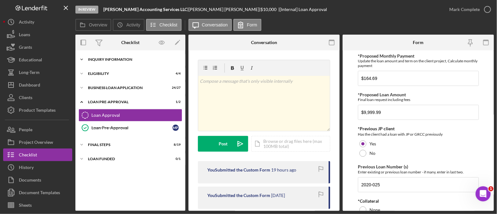
click at [129, 61] on div "INQUIRY INFORMATION" at bounding box center [133, 59] width 90 height 4
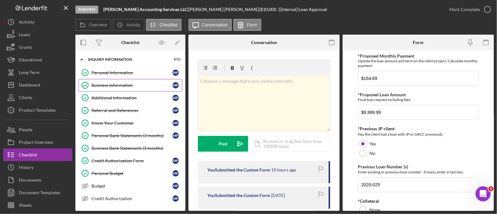
click at [124, 89] on link "Business Information Business Information M P" at bounding box center [131, 85] width 104 height 13
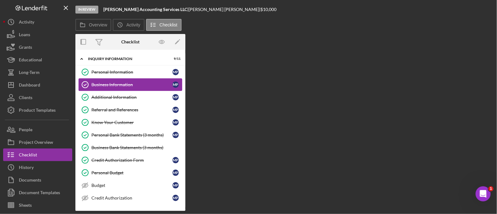
scroll to position [97, 0]
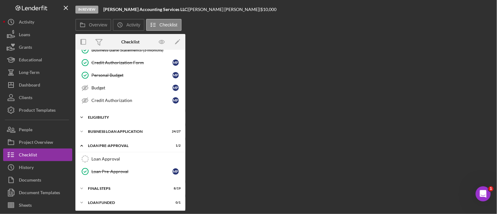
click at [122, 116] on div "ELIGIBILITY" at bounding box center [133, 117] width 90 height 4
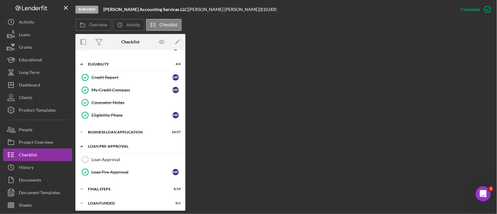
scroll to position [151, 0]
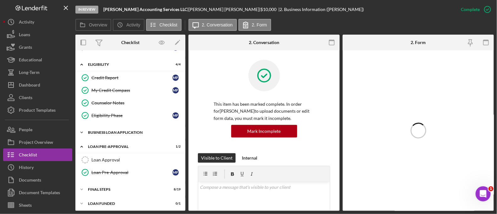
click at [116, 131] on div "BUSINESS LOAN APPLICATION" at bounding box center [133, 132] width 90 height 4
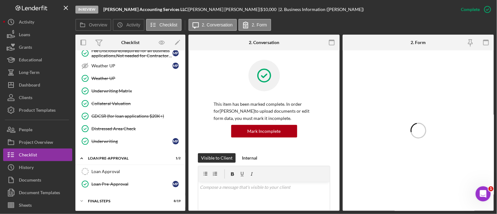
scroll to position [491, 0]
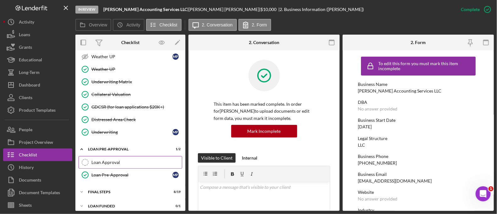
drag, startPoint x: 118, startPoint y: 162, endPoint x: 106, endPoint y: 157, distance: 13.7
click at [106, 160] on div "Loan Approval" at bounding box center [136, 162] width 90 height 5
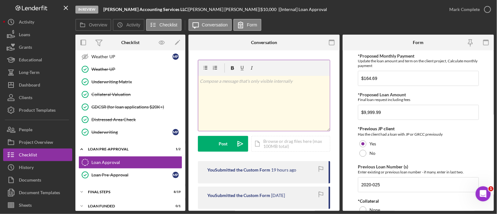
scroll to position [116, 0]
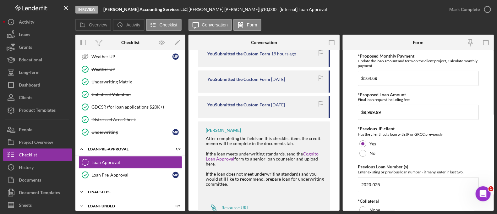
click at [115, 190] on div "FINAL STEPS" at bounding box center [133, 192] width 90 height 4
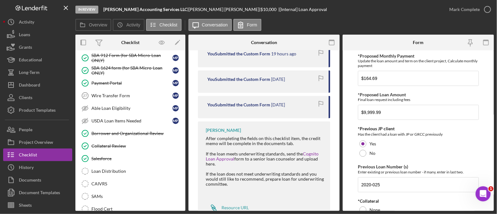
scroll to position [650, 0]
click at [122, 140] on link "Collateral Review Collateral Review" at bounding box center [131, 146] width 104 height 13
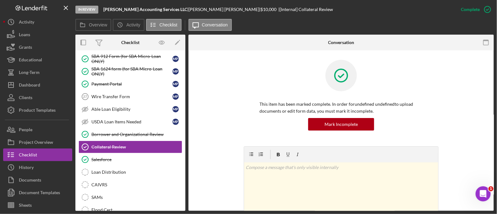
scroll to position [188, 0]
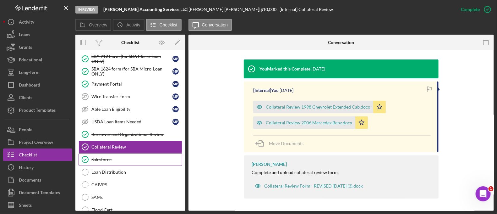
click at [124, 157] on div "Salesforce" at bounding box center [136, 159] width 90 height 5
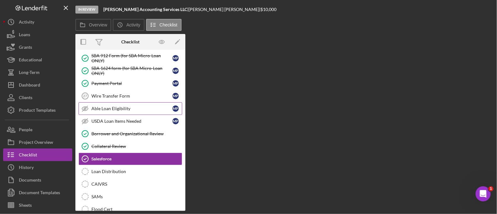
click at [121, 102] on link "Able Loan Eligibility Able Loan Eligibility M P" at bounding box center [131, 108] width 104 height 13
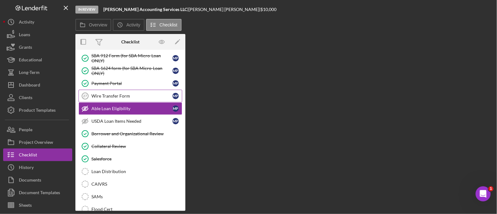
click at [118, 93] on div "Wire Transfer Form" at bounding box center [131, 95] width 81 height 5
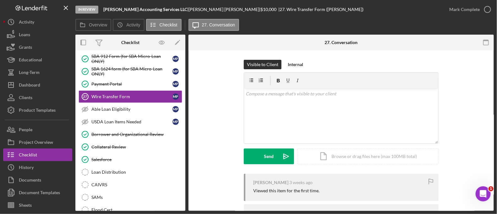
click at [282, 61] on div "Visible to Client Internal" at bounding box center [341, 64] width 195 height 9
click at [288, 61] on div "Internal" at bounding box center [295, 64] width 15 height 9
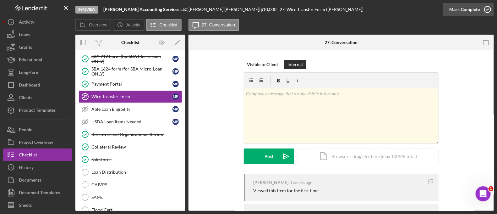
click at [469, 11] on div "Mark Complete" at bounding box center [464, 9] width 30 height 13
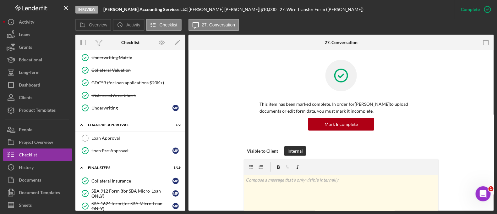
scroll to position [506, 0]
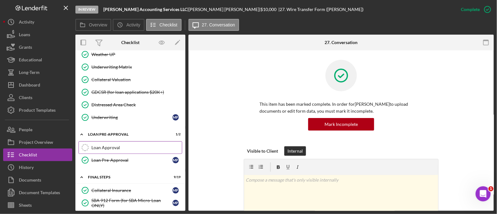
click at [102, 145] on div "Loan Approval" at bounding box center [136, 147] width 90 height 5
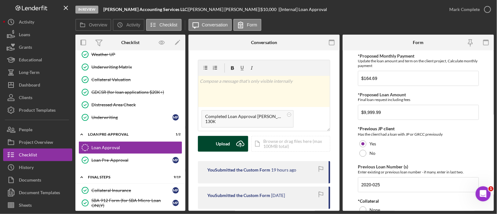
click at [215, 144] on button "Upload Icon/Upload" at bounding box center [223, 144] width 50 height 16
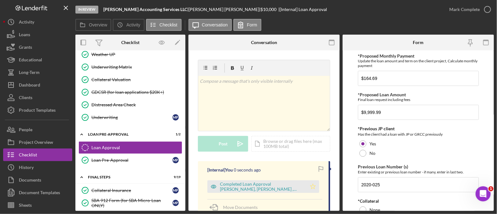
click at [311, 190] on icon "Icon/Star" at bounding box center [313, 186] width 13 height 13
click at [476, 8] on div "Mark Complete" at bounding box center [464, 9] width 30 height 13
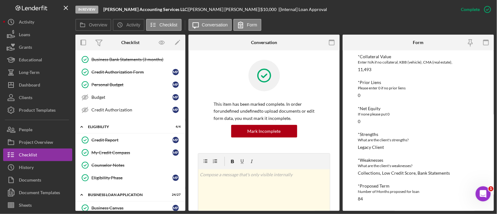
scroll to position [89, 0]
click at [118, 137] on div "Credit Report" at bounding box center [131, 139] width 81 height 5
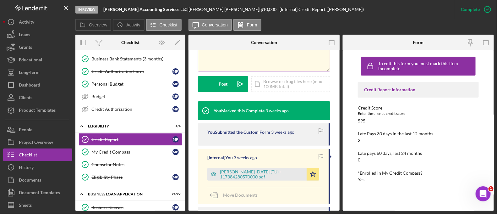
scroll to position [154, 0]
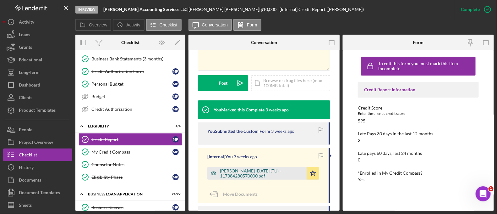
click at [259, 176] on div "[PERSON_NAME] [DATE] (TU) - 117384280570000.pdf" at bounding box center [262, 173] width 84 height 10
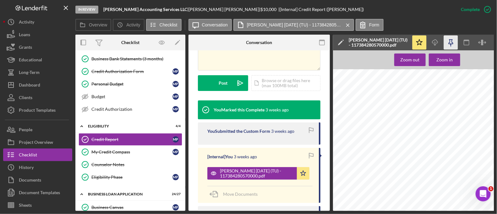
scroll to position [0, 123]
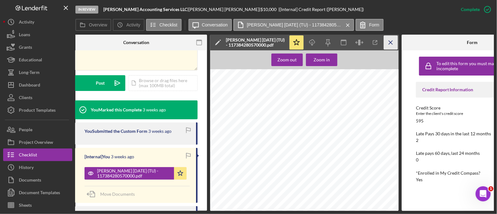
click at [392, 44] on line "button" at bounding box center [390, 42] width 3 height 3
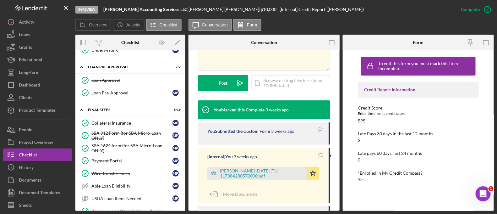
scroll to position [576, 0]
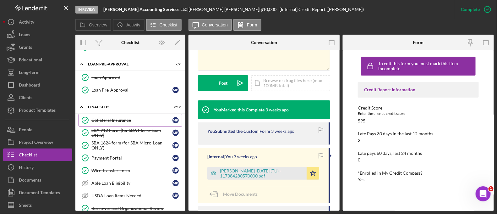
click at [125, 114] on link "Collateral Insurance Collateral Insurance M P" at bounding box center [131, 120] width 104 height 13
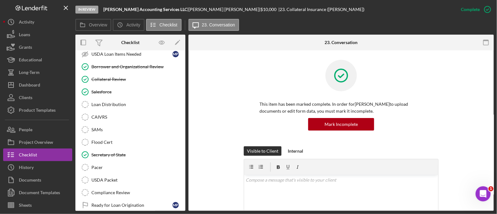
scroll to position [729, 0]
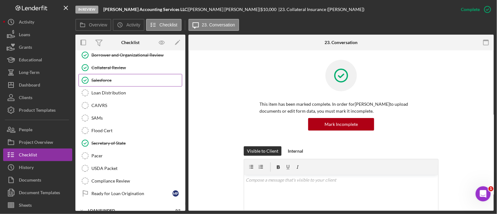
click at [115, 79] on link "Salesforce Salesforce" at bounding box center [131, 80] width 104 height 13
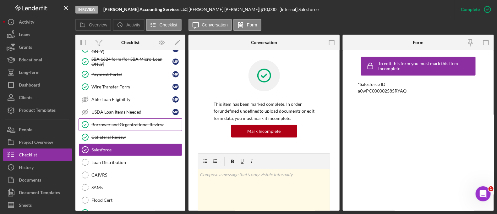
scroll to position [656, 0]
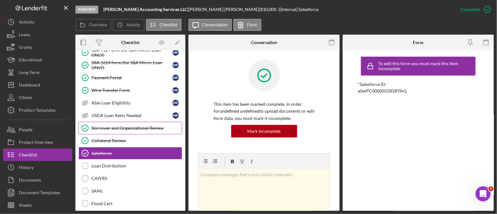
click at [127, 122] on link "Borrower and Organizational Review Borrower and Organizational Review" at bounding box center [131, 128] width 104 height 13
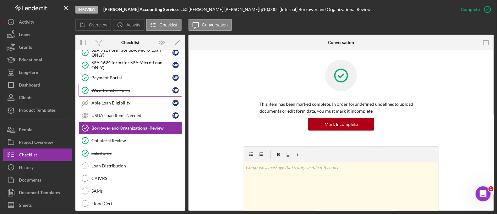
click at [104, 84] on link "Wire Transfer Form Wire Transfer Form M P" at bounding box center [131, 90] width 104 height 13
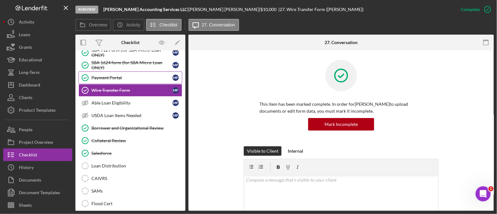
scroll to position [731, 0]
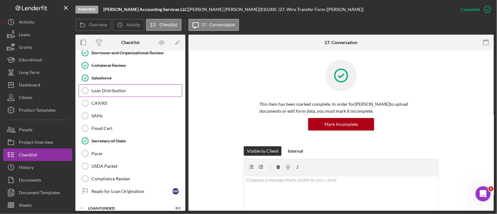
click at [125, 88] on div "Loan Distribution" at bounding box center [136, 90] width 90 height 5
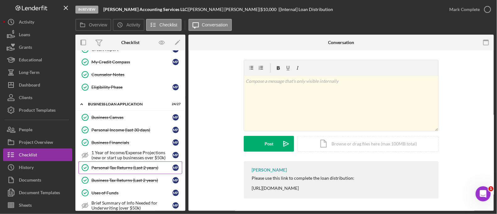
scroll to position [177, 0]
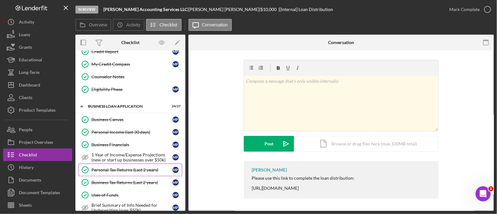
click at [132, 171] on link "Personal Tax Returns (Last 2 years) Personal Tax Returns (Last 2 years) M P" at bounding box center [131, 169] width 104 height 13
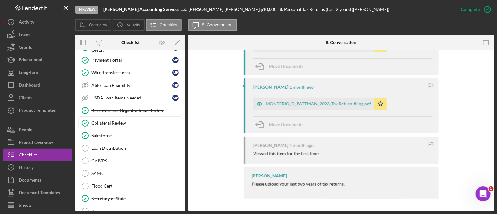
scroll to position [674, 0]
click at [118, 120] on link "Collateral Review Collateral Review" at bounding box center [131, 122] width 104 height 13
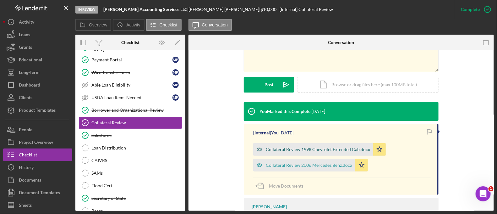
click at [297, 153] on div "Collateral Review 1998 Chevrolet Extended Cab.docx" at bounding box center [313, 149] width 120 height 13
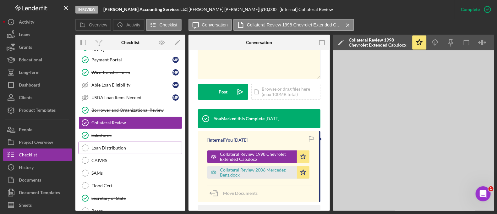
click at [119, 145] on div "Loan Distribution" at bounding box center [136, 147] width 90 height 5
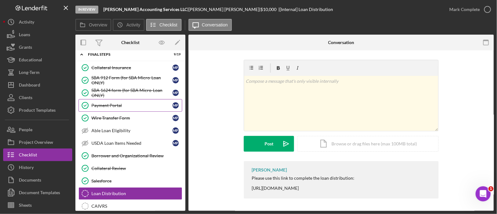
scroll to position [627, 0]
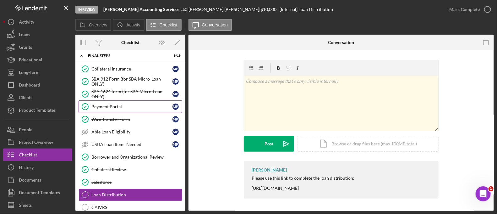
click at [116, 104] on div "Payment Portal" at bounding box center [131, 106] width 81 height 5
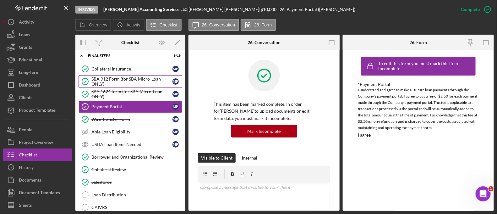
click at [112, 76] on div "SBA 912 Form (for SBA Micro-Loan ONLY)" at bounding box center [131, 81] width 81 height 10
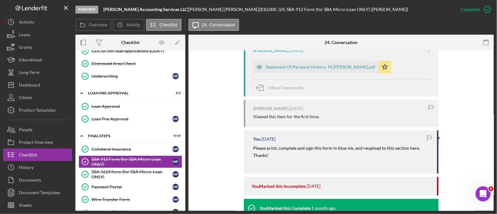
scroll to position [241, 0]
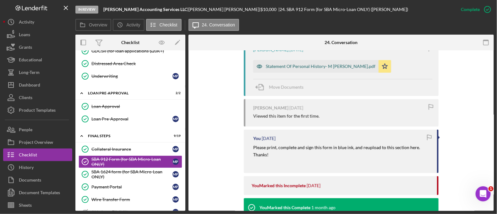
click at [290, 70] on div "Statement Of Personal History- M [PERSON_NAME].pdf" at bounding box center [315, 66] width 125 height 13
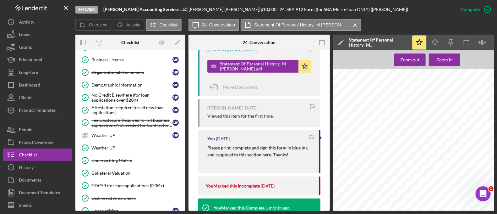
scroll to position [407, 0]
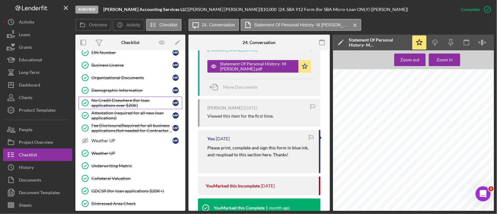
click at [133, 98] on div "No Credit Elsewhere (for loan applications over $20K)" at bounding box center [131, 103] width 81 height 10
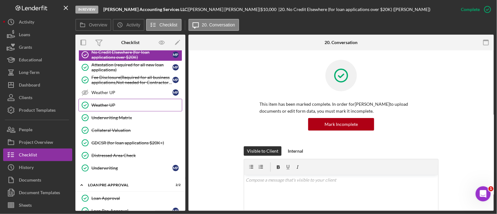
scroll to position [372, 0]
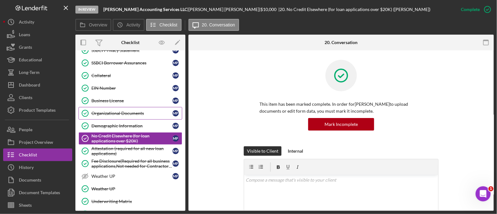
click at [128, 112] on div "Organizational Documents" at bounding box center [131, 113] width 81 height 5
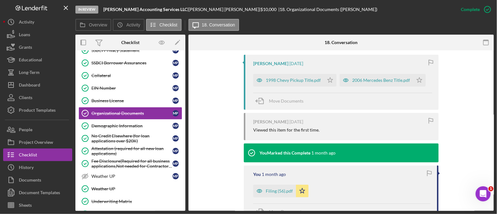
scroll to position [283, 0]
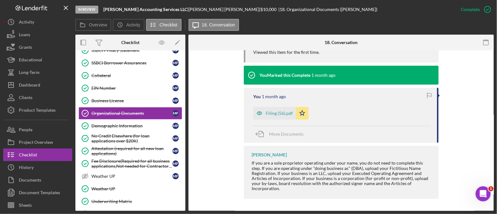
drag, startPoint x: 271, startPoint y: 114, endPoint x: 440, endPoint y: 88, distance: 170.7
click at [440, 88] on div "[PERSON_NAME] [DATE] 1998 Chevy Pickup Title.pdf Icon/Star 2006 Mercedes Benz T…" at bounding box center [341, 89] width 286 height 225
click at [272, 113] on div "Filing (56).pdf" at bounding box center [279, 113] width 27 height 5
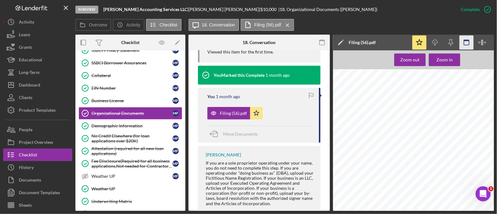
scroll to position [0, 27]
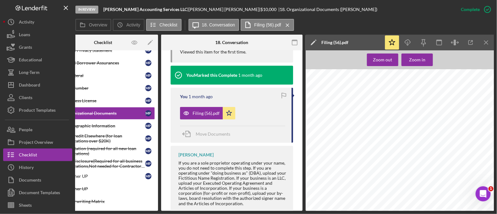
drag, startPoint x: 493, startPoint y: 41, endPoint x: 361, endPoint y: 49, distance: 132.5
click at [361, 49] on div "Icon/Edit Filing (56).pdf" at bounding box center [345, 43] width 79 height 16
click at [487, 41] on icon "Icon/Menu Close" at bounding box center [486, 42] width 14 height 14
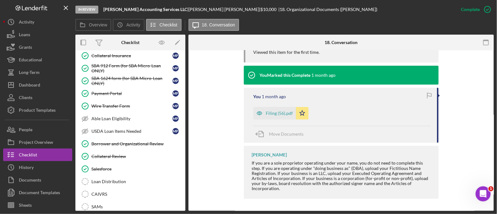
scroll to position [731, 0]
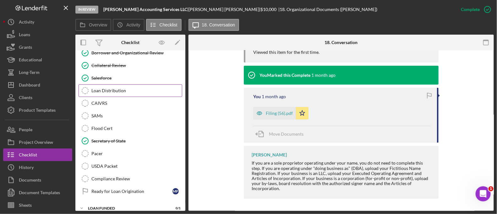
click at [126, 88] on div "Loan Distribution" at bounding box center [136, 90] width 90 height 5
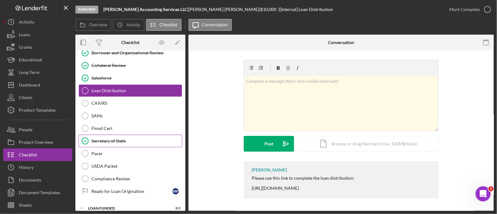
drag, startPoint x: 105, startPoint y: 128, endPoint x: 111, endPoint y: 138, distance: 11.8
click at [111, 138] on link "Secretary of State Secretary of State" at bounding box center [131, 140] width 104 height 13
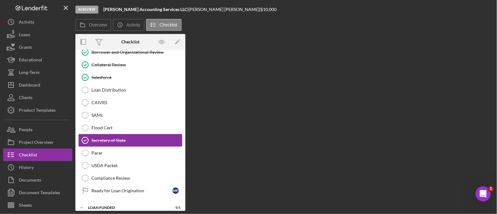
scroll to position [730, 0]
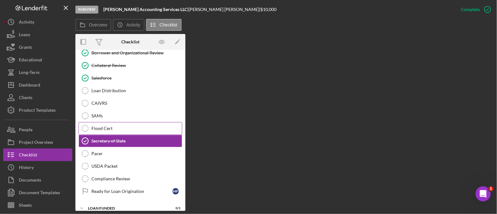
click at [122, 126] on div "Flood Cert" at bounding box center [136, 128] width 90 height 5
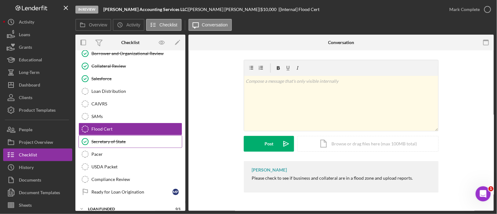
scroll to position [731, 0]
click at [125, 138] on div "Secretary of State" at bounding box center [136, 140] width 90 height 5
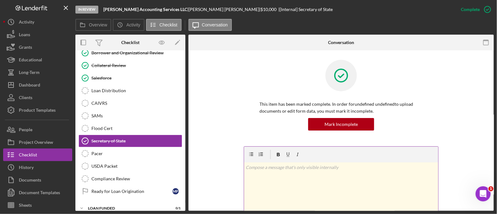
scroll to position [187, 0]
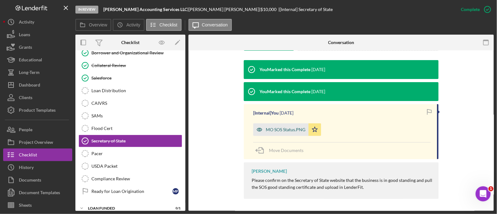
drag, startPoint x: 289, startPoint y: 130, endPoint x: 269, endPoint y: 131, distance: 20.1
click at [269, 131] on div "MO SOS Status.PNG" at bounding box center [286, 129] width 40 height 5
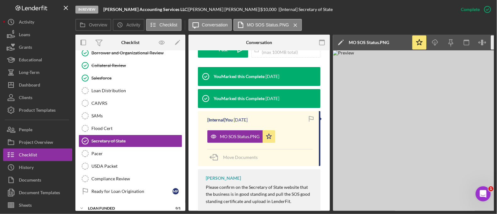
scroll to position [0, 27]
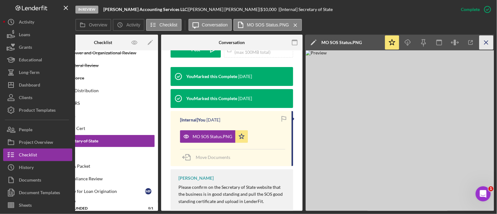
drag, startPoint x: 483, startPoint y: 44, endPoint x: 491, endPoint y: 43, distance: 8.5
click at [491, 43] on icon "Icon/Menu Close" at bounding box center [486, 42] width 14 height 14
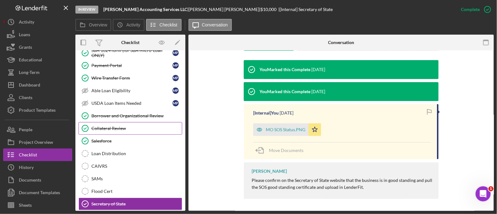
scroll to position [633, 0]
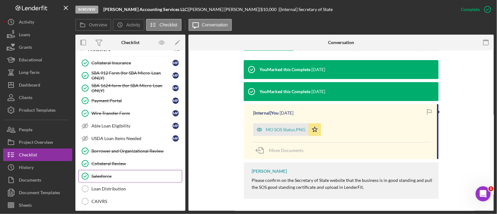
click at [126, 170] on link "Salesforce Salesforce" at bounding box center [131, 176] width 104 height 13
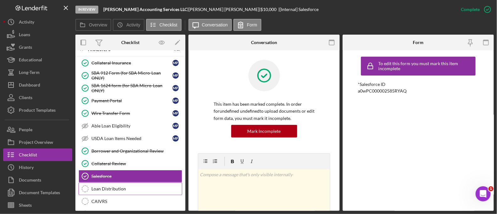
drag, startPoint x: 128, startPoint y: 182, endPoint x: 104, endPoint y: 180, distance: 24.6
click at [104, 186] on div "Loan Distribution" at bounding box center [136, 188] width 90 height 5
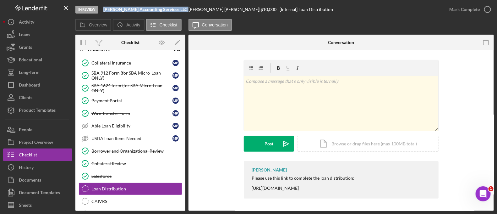
drag, startPoint x: 170, startPoint y: 8, endPoint x: 96, endPoint y: 10, distance: 73.5
click at [96, 10] on div "In Review [PERSON_NAME] Accounting Services LLC | [PERSON_NAME] | $10,000 $10,0…" at bounding box center [258, 9] width 367 height 19
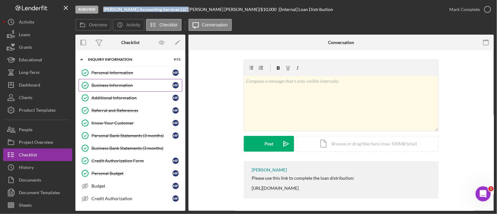
click at [129, 84] on div "Business Information" at bounding box center [131, 85] width 81 height 5
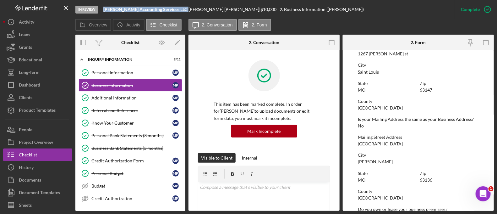
scroll to position [275, 0]
click at [373, 57] on div "To edit this form you must mark this item incomplete Business Name [PERSON_NAME…" at bounding box center [418, 48] width 121 height 539
click at [372, 54] on div "1267 [PERSON_NAME] st" at bounding box center [383, 53] width 50 height 5
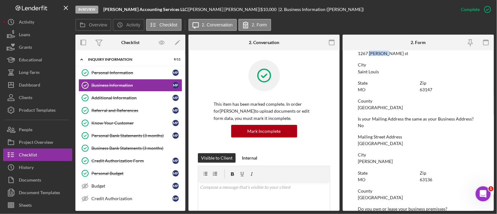
click at [372, 54] on div "1267 [PERSON_NAME] st" at bounding box center [383, 53] width 50 height 5
click at [423, 89] on div "63147" at bounding box center [426, 89] width 13 height 5
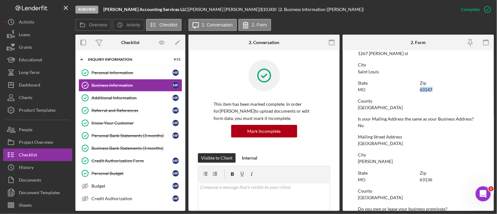
click at [423, 89] on div "63147" at bounding box center [426, 89] width 13 height 5
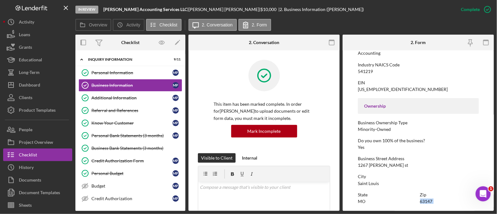
scroll to position [155, 0]
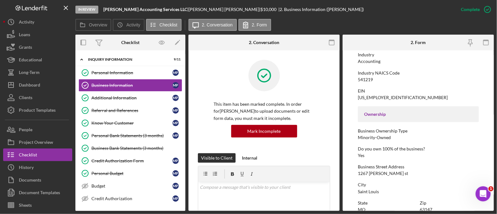
click at [366, 62] on div "Accounting" at bounding box center [369, 61] width 23 height 5
drag, startPoint x: 168, startPoint y: 9, endPoint x: 104, endPoint y: 10, distance: 64.4
click at [104, 10] on b "[PERSON_NAME] Accounting Services LLC" at bounding box center [145, 9] width 84 height 5
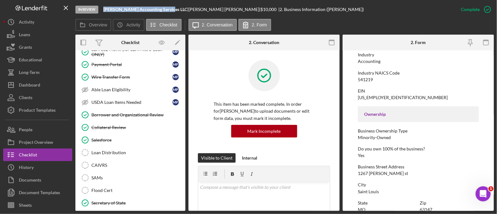
scroll to position [589, 0]
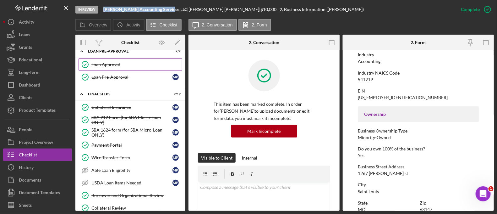
click at [125, 64] on link "Loan Approval Loan Approval" at bounding box center [131, 64] width 104 height 13
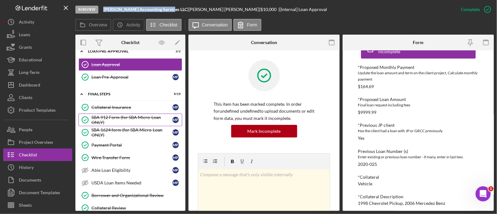
scroll to position [680, 0]
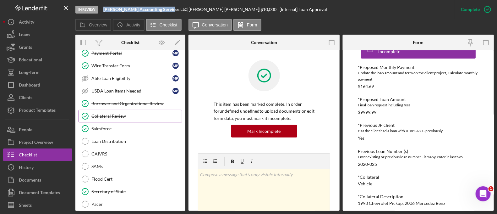
drag, startPoint x: 123, startPoint y: 114, endPoint x: 116, endPoint y: 111, distance: 8.1
click at [116, 113] on div "Collateral Review" at bounding box center [136, 115] width 90 height 5
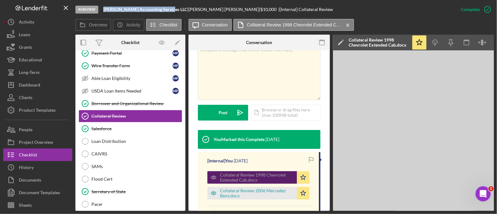
scroll to position [133, 0]
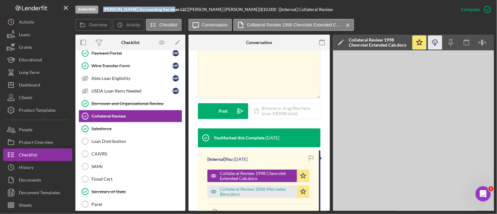
click at [431, 41] on icon "Icon/Download" at bounding box center [435, 42] width 14 height 14
click at [37, 133] on button "People" at bounding box center [37, 129] width 69 height 13
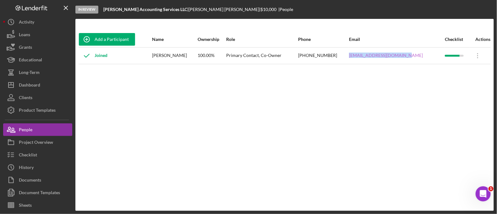
drag, startPoint x: 417, startPoint y: 55, endPoint x: 364, endPoint y: 57, distance: 53.1
click at [364, 57] on div "[EMAIL_ADDRESS][DOMAIN_NAME]" at bounding box center [396, 56] width 95 height 16
click at [348, 54] on div "[PHONE_NUMBER]" at bounding box center [323, 56] width 50 height 16
drag, startPoint x: 358, startPoint y: 54, endPoint x: 416, endPoint y: 50, distance: 57.6
click at [416, 50] on tr "Joined [PERSON_NAME] 100.00% Primary Contact, Co-Owner [PHONE_NUMBER] [EMAIL_AD…" at bounding box center [285, 55] width 412 height 17
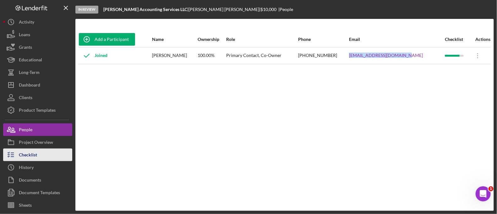
click at [41, 151] on button "Checklist" at bounding box center [37, 154] width 69 height 13
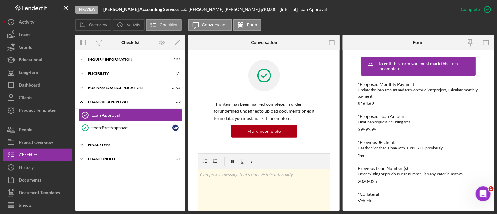
click at [117, 147] on div "Icon/Expander FINAL STEPS 9 / 19" at bounding box center [130, 144] width 110 height 13
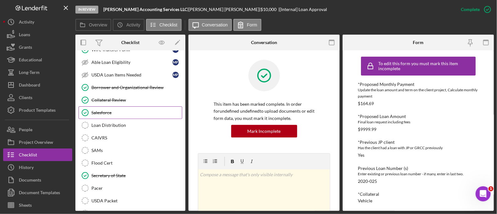
scroll to position [158, 0]
click at [113, 100] on div "Collateral Review" at bounding box center [136, 100] width 90 height 5
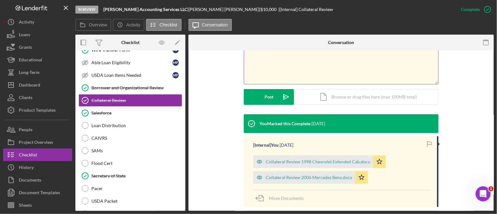
scroll to position [146, 0]
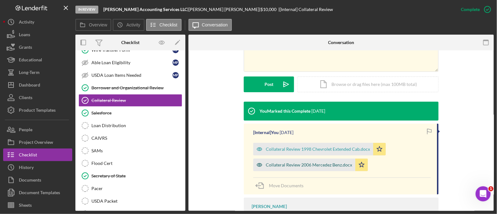
drag, startPoint x: 280, startPoint y: 164, endPoint x: 271, endPoint y: 164, distance: 8.2
click at [271, 164] on div "Collateral Review 2006 Mercedez Benz.docx" at bounding box center [309, 164] width 86 height 5
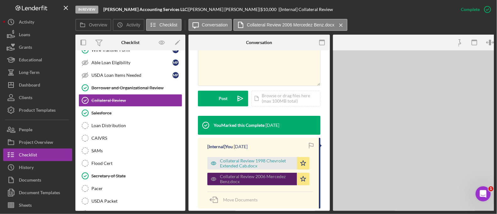
scroll to position [153, 0]
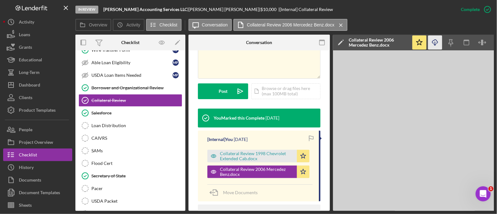
click at [433, 41] on icon "Icon/Download" at bounding box center [435, 42] width 14 height 14
click at [129, 128] on link "Loan Distribution Loan Distribution" at bounding box center [131, 125] width 104 height 13
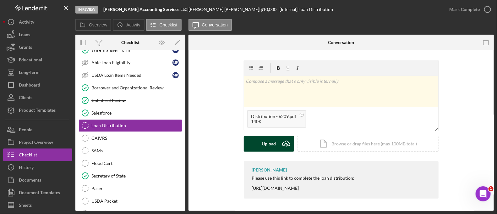
click at [272, 144] on div "Upload" at bounding box center [269, 144] width 14 height 16
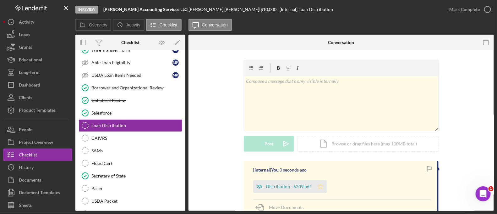
click at [322, 186] on icon "Icon/Star" at bounding box center [320, 186] width 13 height 13
click at [474, 8] on div "Mark Complete" at bounding box center [464, 9] width 30 height 13
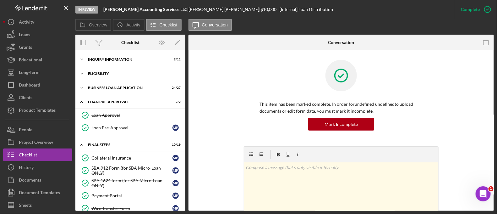
click at [108, 75] on div "ELIGIBILITY" at bounding box center [133, 74] width 90 height 4
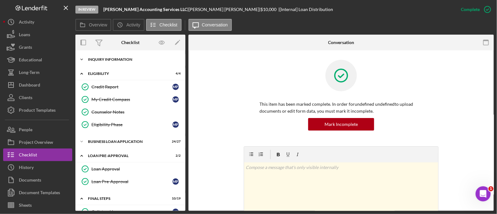
click at [109, 57] on div "INQUIRY INFORMATION" at bounding box center [133, 59] width 90 height 4
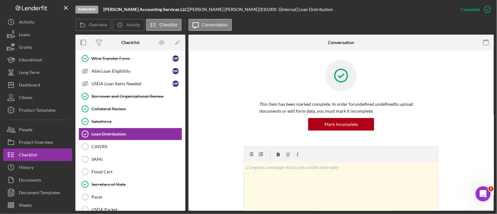
scroll to position [391, 0]
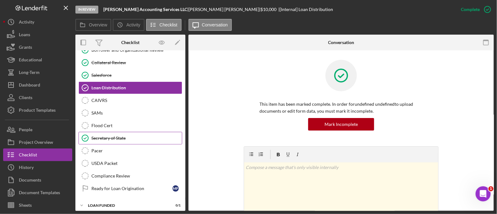
click at [128, 135] on div "Secretary of State" at bounding box center [136, 137] width 90 height 5
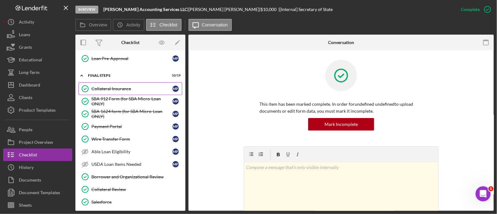
scroll to position [217, 0]
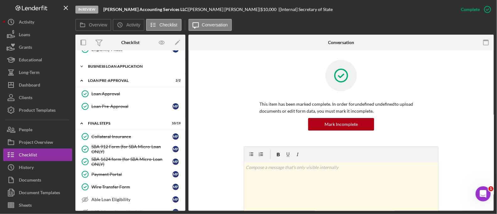
click at [121, 65] on div "BUSINESS LOAN APPLICATION" at bounding box center [133, 66] width 90 height 4
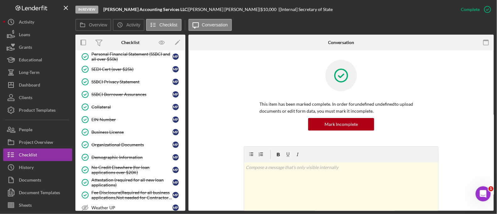
scroll to position [398, 0]
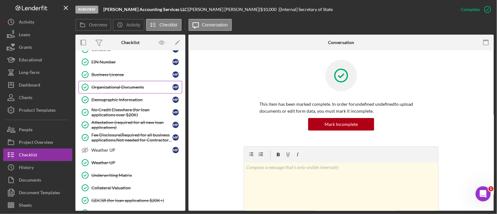
click at [120, 89] on link "Organizational Documents Organizational Documents M P" at bounding box center [131, 87] width 104 height 13
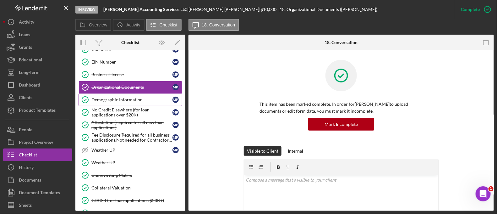
click at [123, 97] on div "Demographic Information" at bounding box center [131, 99] width 81 height 5
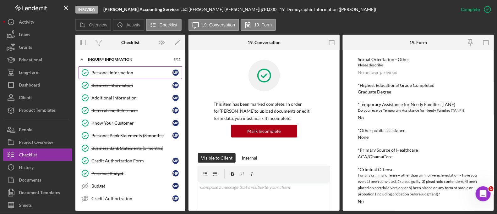
click at [123, 73] on div "Personal Information" at bounding box center [131, 72] width 81 height 5
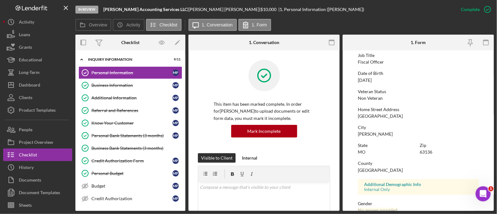
scroll to position [56, 0]
click at [378, 115] on div "[GEOGRAPHIC_DATA]" at bounding box center [380, 115] width 45 height 5
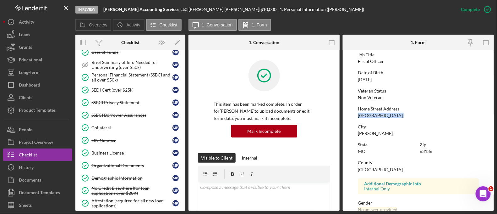
scroll to position [318, 0]
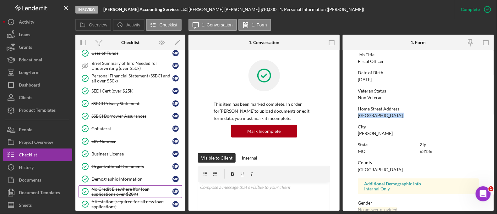
drag, startPoint x: 132, startPoint y: 172, endPoint x: 113, endPoint y: 181, distance: 20.9
click at [113, 185] on link "No Credit Elsewhere (for loan applications over $20K) No Credit Elsewhere (for …" at bounding box center [131, 191] width 104 height 13
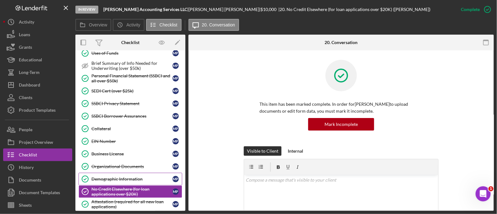
click at [116, 179] on link "Demographic Information Demographic Information M P" at bounding box center [131, 178] width 104 height 13
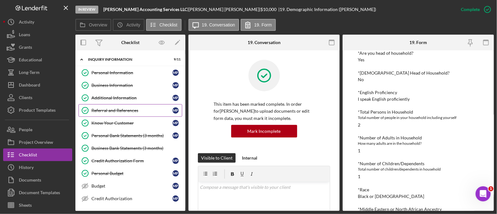
click at [131, 108] on div "Referral and References" at bounding box center [131, 110] width 81 height 5
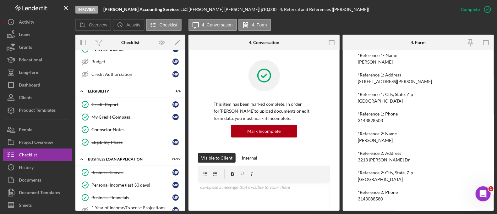
scroll to position [182, 0]
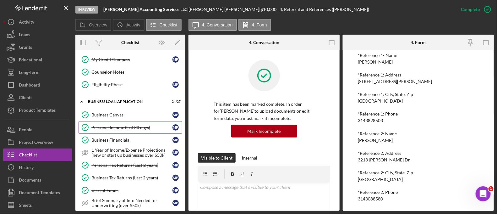
click at [125, 125] on div "Personal Income (last 30 days)" at bounding box center [131, 127] width 81 height 5
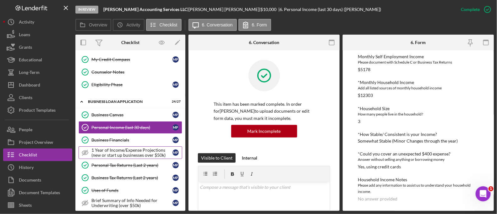
scroll to position [332, 0]
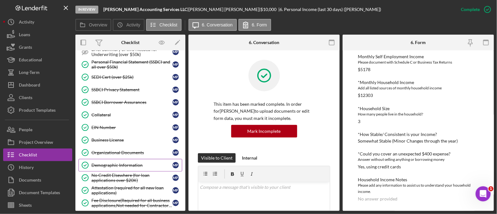
drag, startPoint x: 107, startPoint y: 160, endPoint x: 83, endPoint y: 161, distance: 23.6
click at [83, 161] on icon "Demographic Information" at bounding box center [85, 165] width 16 height 16
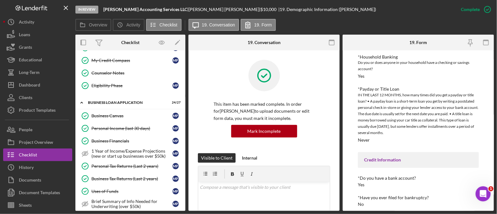
scroll to position [179, 0]
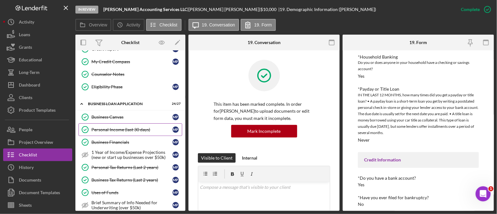
click at [130, 127] on div "Personal Income (last 30 days)" at bounding box center [131, 129] width 81 height 5
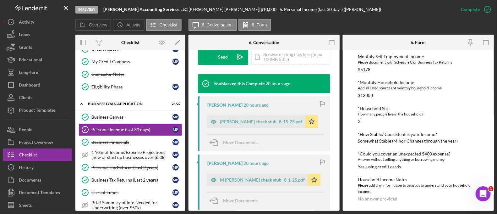
scroll to position [125, 0]
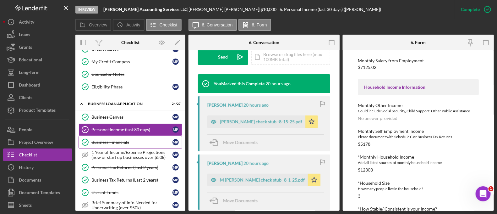
click at [129, 140] on div "Business Financials" at bounding box center [131, 141] width 81 height 5
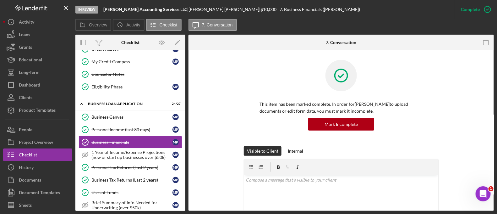
scroll to position [130, 0]
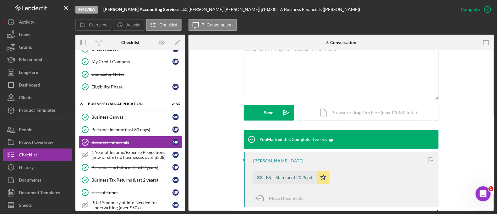
click at [283, 175] on div "P& L Statement 2025.pdf" at bounding box center [290, 177] width 48 height 5
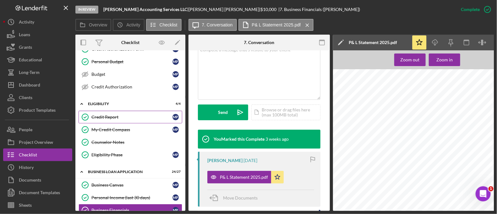
scroll to position [112, 0]
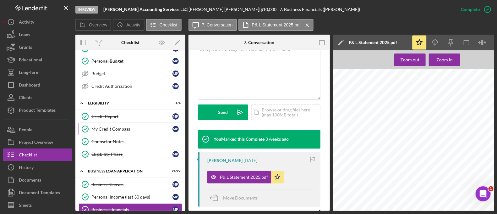
drag, startPoint x: 151, startPoint y: 119, endPoint x: 128, endPoint y: 122, distance: 22.9
click at [128, 122] on link "My Credit Compass My Credit Compass M P" at bounding box center [131, 128] width 104 height 13
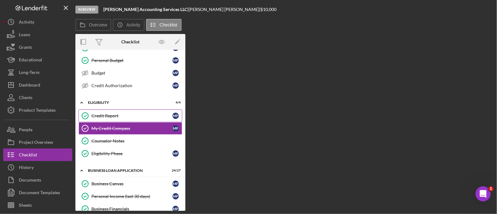
click at [127, 117] on div "Credit Report" at bounding box center [131, 115] width 81 height 5
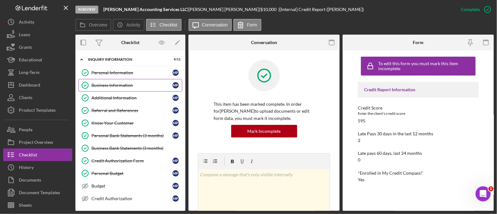
click at [143, 87] on div "Business Information" at bounding box center [131, 85] width 81 height 5
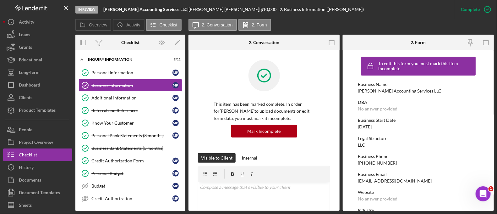
click at [372, 126] on div "[DATE]" at bounding box center [365, 126] width 14 height 5
drag, startPoint x: 375, startPoint y: 126, endPoint x: 367, endPoint y: 125, distance: 7.9
click at [367, 125] on div "[DATE]" at bounding box center [365, 126] width 14 height 5
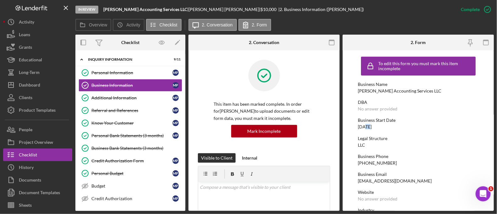
click at [367, 125] on div "[DATE]" at bounding box center [365, 126] width 14 height 5
click at [110, 109] on div "Referral and References" at bounding box center [131, 110] width 81 height 5
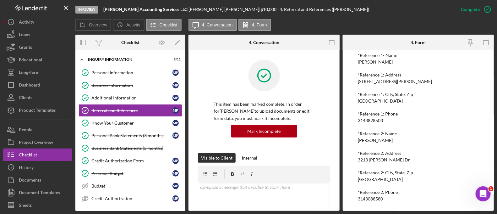
scroll to position [92, 0]
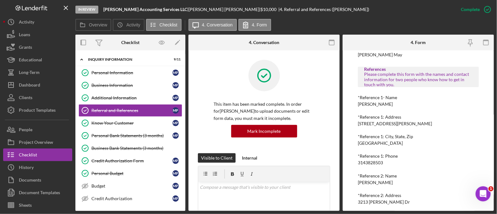
click at [365, 161] on div "3143828503" at bounding box center [370, 162] width 25 height 5
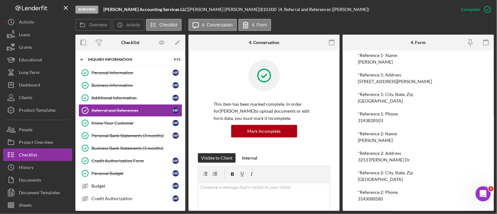
click at [367, 199] on div "3143088580" at bounding box center [370, 198] width 25 height 5
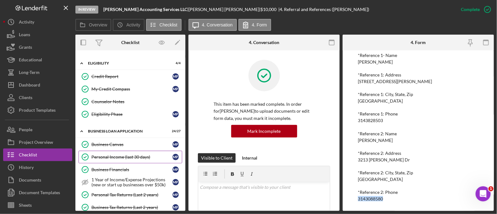
click at [127, 159] on link "Personal Income (last 30 days) Personal Income (last 30 days) M P" at bounding box center [131, 156] width 104 height 13
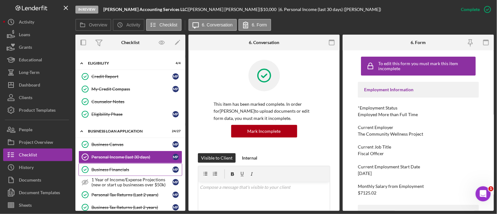
drag, startPoint x: 124, startPoint y: 168, endPoint x: 110, endPoint y: 168, distance: 14.4
click at [110, 168] on div "Business Financials" at bounding box center [131, 169] width 81 height 5
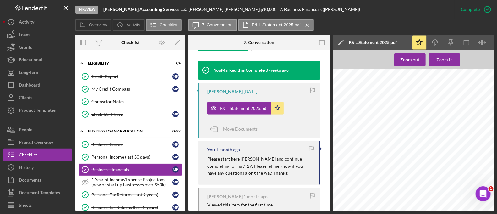
scroll to position [216, 0]
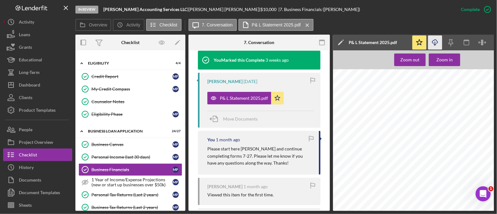
click at [438, 40] on icon "Icon/Download" at bounding box center [435, 42] width 14 height 14
click at [438, 46] on icon "Icon/Download" at bounding box center [435, 42] width 14 height 14
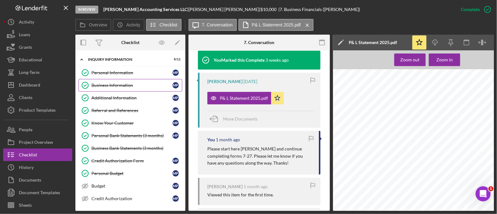
click at [126, 88] on link "Business Information Business Information M P" at bounding box center [131, 85] width 104 height 13
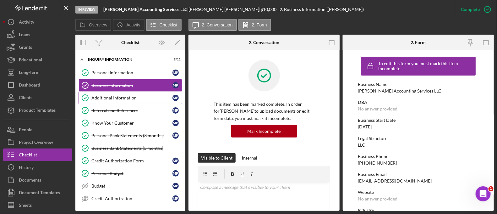
click at [124, 102] on link "Additional Information Additional Information M P" at bounding box center [131, 97] width 104 height 13
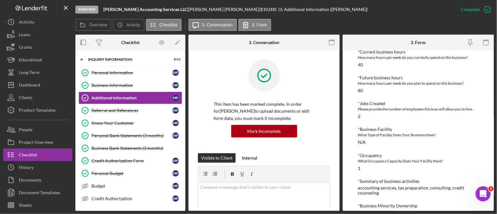
scroll to position [314, 0]
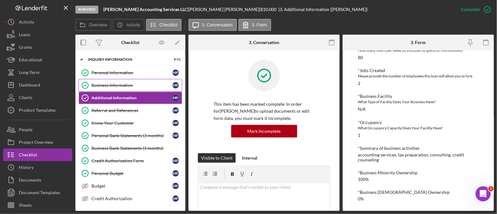
click at [101, 84] on div "Business Information" at bounding box center [131, 85] width 81 height 5
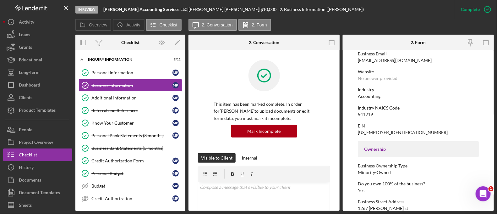
scroll to position [119, 0]
click at [152, 95] on div "Additional Information" at bounding box center [131, 97] width 81 height 5
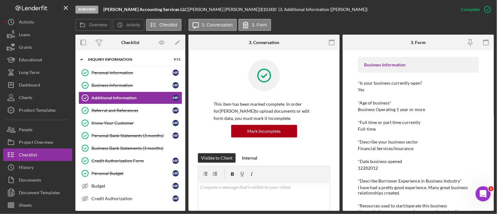
scroll to position [96, 0]
click at [106, 81] on link "Business Information Business Information M P" at bounding box center [131, 85] width 104 height 13
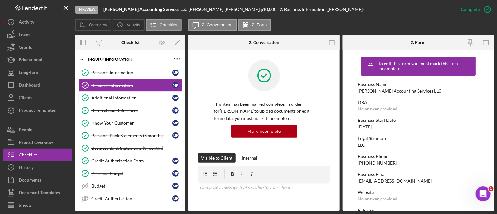
click at [119, 95] on div "Additional Information" at bounding box center [131, 97] width 81 height 5
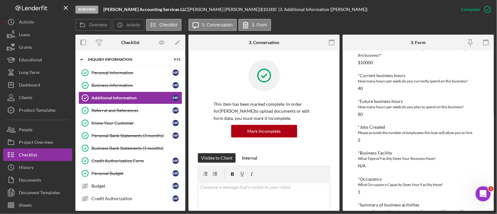
scroll to position [314, 0]
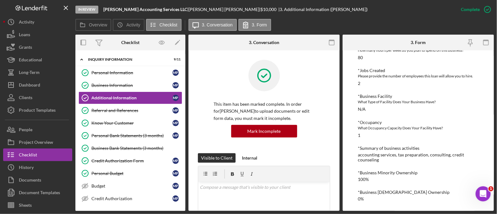
drag, startPoint x: 377, startPoint y: 156, endPoint x: 369, endPoint y: 159, distance: 8.6
click at [369, 159] on div "accounting services, tax preparation, consulting, credit counseling" at bounding box center [418, 157] width 121 height 10
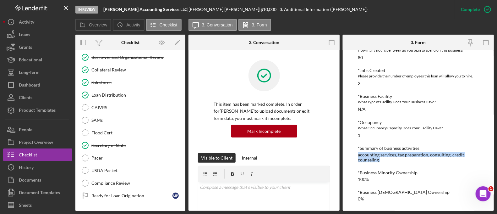
scroll to position [731, 0]
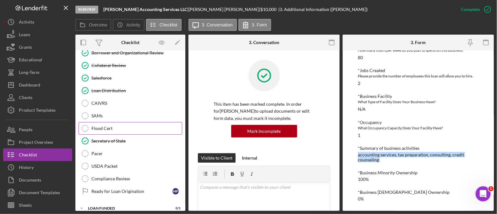
click at [138, 122] on link "Flood Cert Flood Cert" at bounding box center [131, 128] width 104 height 13
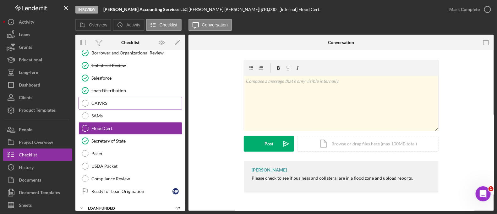
click at [125, 97] on link "CAIVRS CAIVRS" at bounding box center [131, 103] width 104 height 13
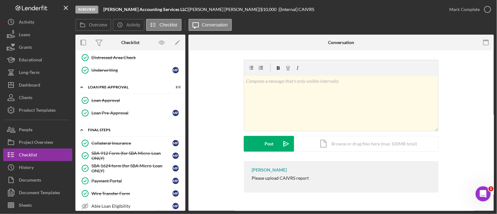
click at [116, 128] on div "FINAL STEPS" at bounding box center [133, 130] width 90 height 4
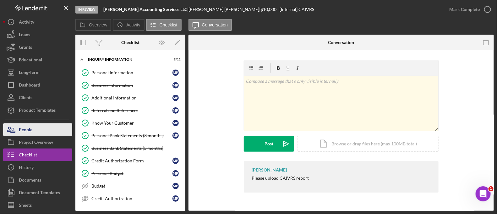
click at [47, 128] on button "People" at bounding box center [37, 129] width 69 height 13
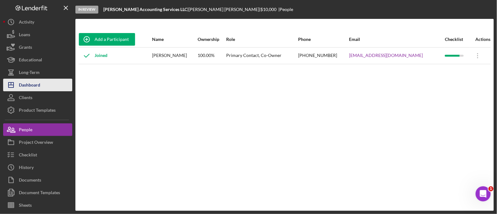
click at [60, 82] on button "Icon/Dashboard Dashboard" at bounding box center [37, 85] width 69 height 13
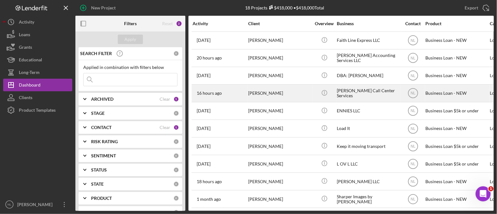
click at [260, 95] on div "[PERSON_NAME]" at bounding box center [279, 93] width 63 height 17
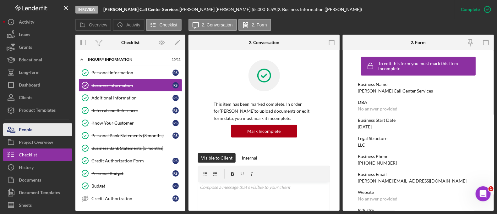
click at [30, 127] on div "People" at bounding box center [26, 130] width 14 height 14
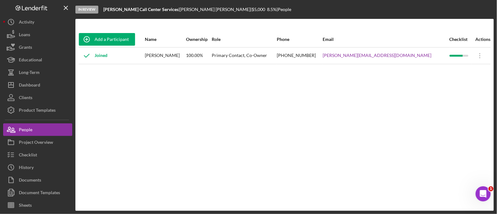
click at [421, 52] on div "[PERSON_NAME][EMAIL_ADDRESS][DOMAIN_NAME]" at bounding box center [386, 56] width 126 height 16
drag, startPoint x: 346, startPoint y: 55, endPoint x: 305, endPoint y: 55, distance: 40.8
click at [305, 55] on tr "Joined [PERSON_NAME] 100.00% Primary Contact, Co-Owner [PHONE_NUMBER] [PERSON_N…" at bounding box center [285, 55] width 412 height 17
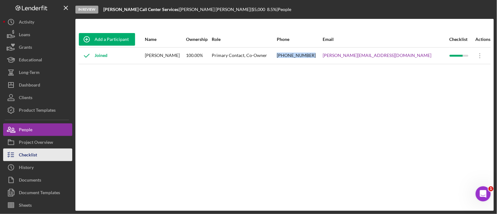
click at [53, 156] on button "Checklist" at bounding box center [37, 154] width 69 height 13
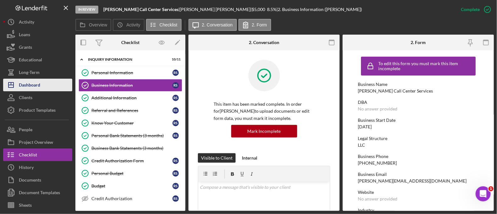
click at [32, 86] on div "Dashboard" at bounding box center [29, 86] width 21 height 14
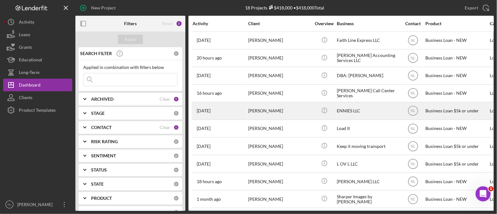
click at [276, 114] on div "[PERSON_NAME]" at bounding box center [279, 110] width 63 height 17
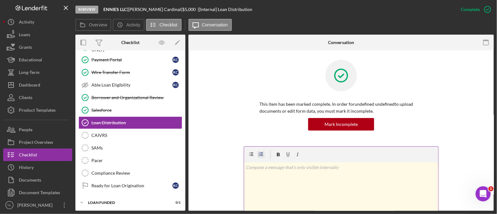
scroll to position [210, 0]
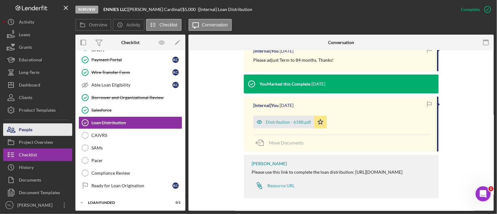
click at [39, 129] on button "People" at bounding box center [37, 129] width 69 height 13
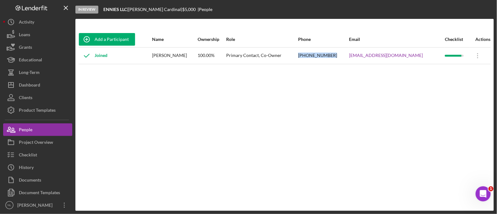
drag, startPoint x: 349, startPoint y: 54, endPoint x: 316, endPoint y: 56, distance: 33.1
click at [316, 56] on tr "Joined [PERSON_NAME] 100.00% Primary Contact, Co-Owner [PHONE_NUMBER] [EMAIL_AD…" at bounding box center [285, 55] width 412 height 17
click at [33, 157] on div "Checklist" at bounding box center [28, 155] width 18 height 14
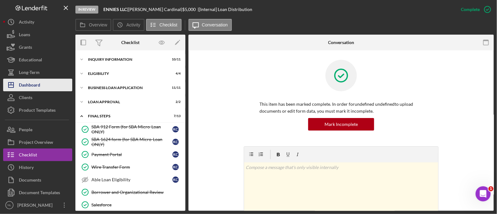
click at [56, 85] on button "Icon/Dashboard Dashboard" at bounding box center [37, 85] width 69 height 13
